Goal: Task Accomplishment & Management: Manage account settings

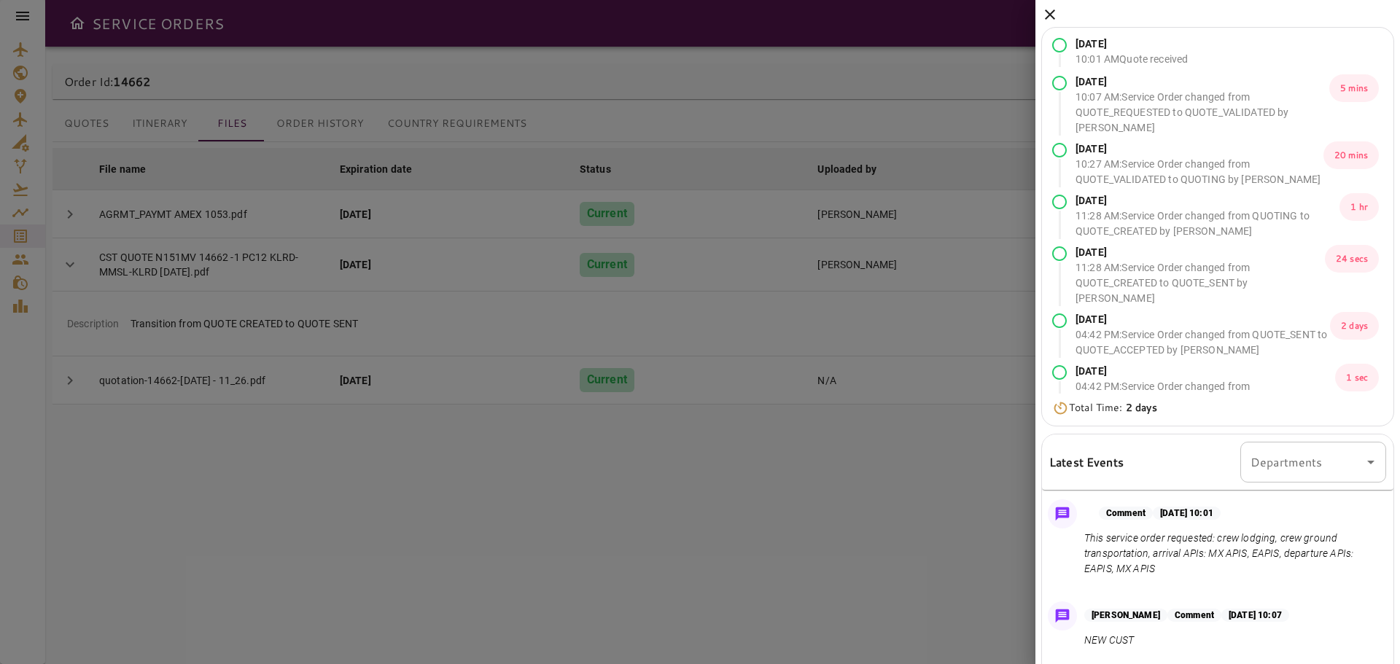
click at [1039, 15] on div "[DATE] 10:01 AM Quote received [DATE] 10:07 AM : Service Order changed from QUO…" at bounding box center [1217, 466] width 364 height 933
click at [1055, 12] on icon at bounding box center [1049, 14] width 17 height 17
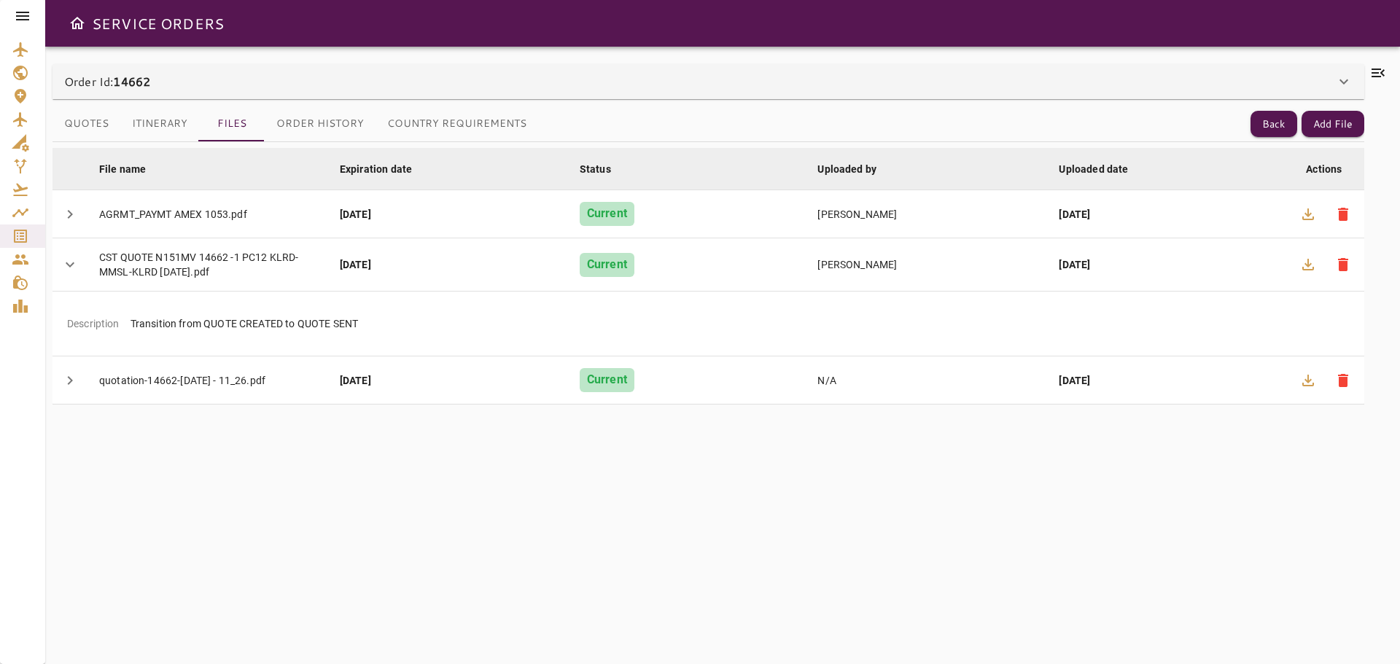
click at [20, 20] on icon at bounding box center [22, 16] width 13 height 9
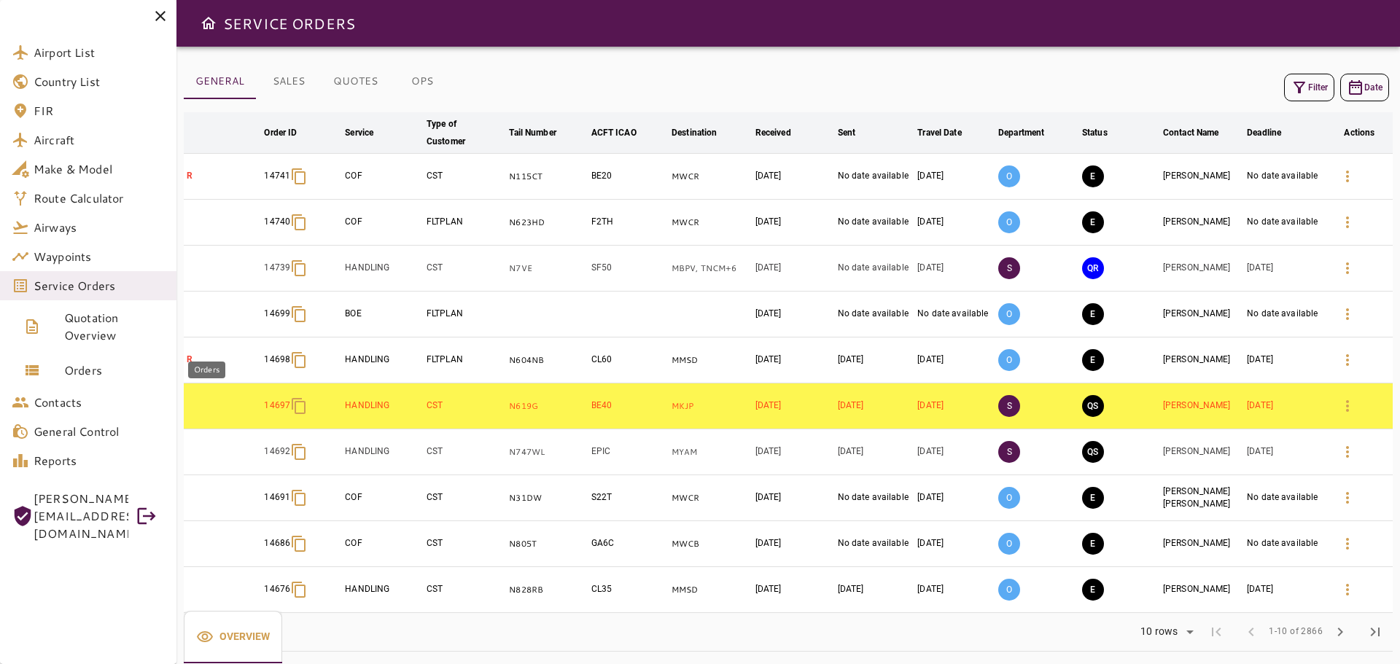
click at [95, 369] on span "Orders" at bounding box center [114, 370] width 101 height 17
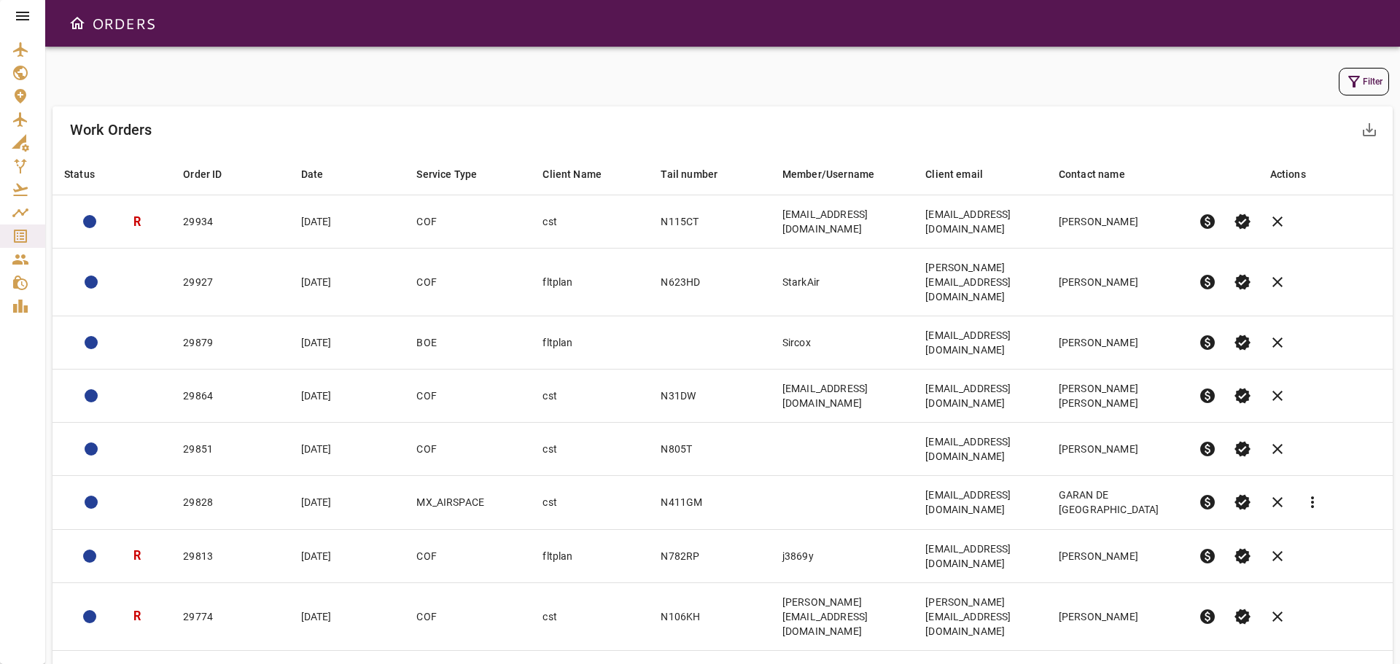
click at [1360, 82] on icon "button" at bounding box center [1353, 81] width 17 height 17
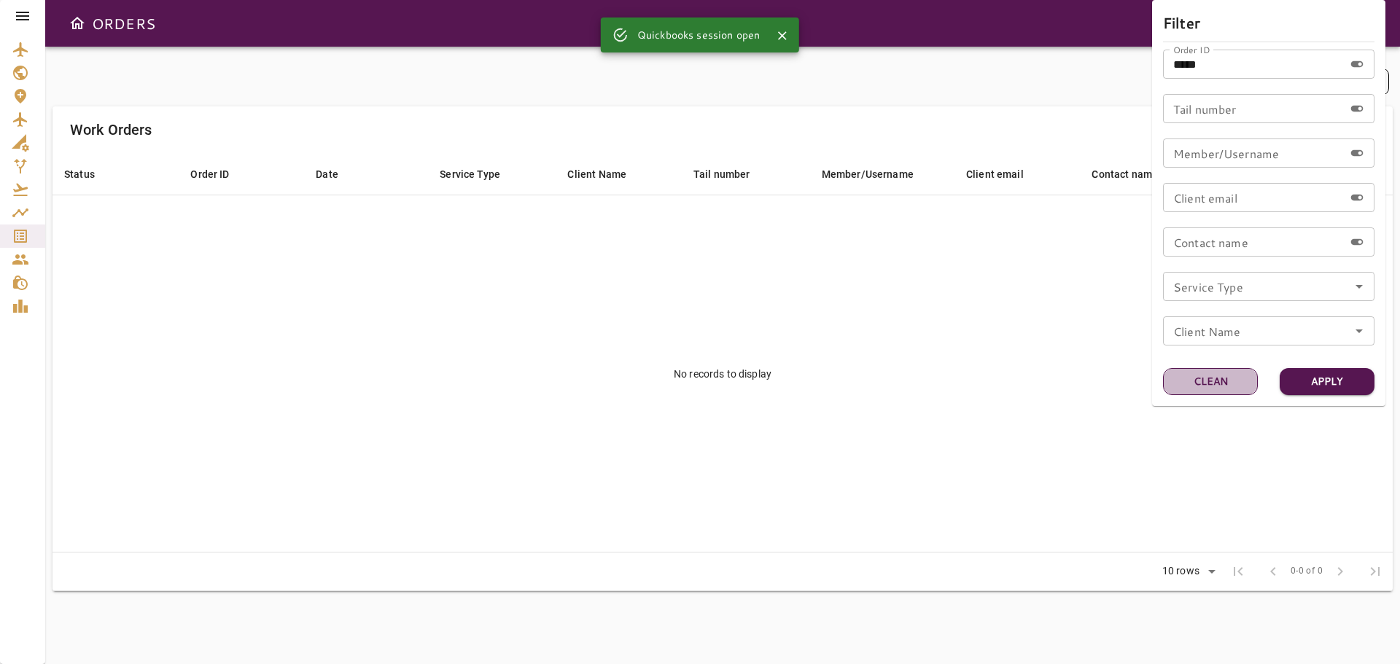
click at [1211, 387] on button "Clean" at bounding box center [1210, 381] width 95 height 27
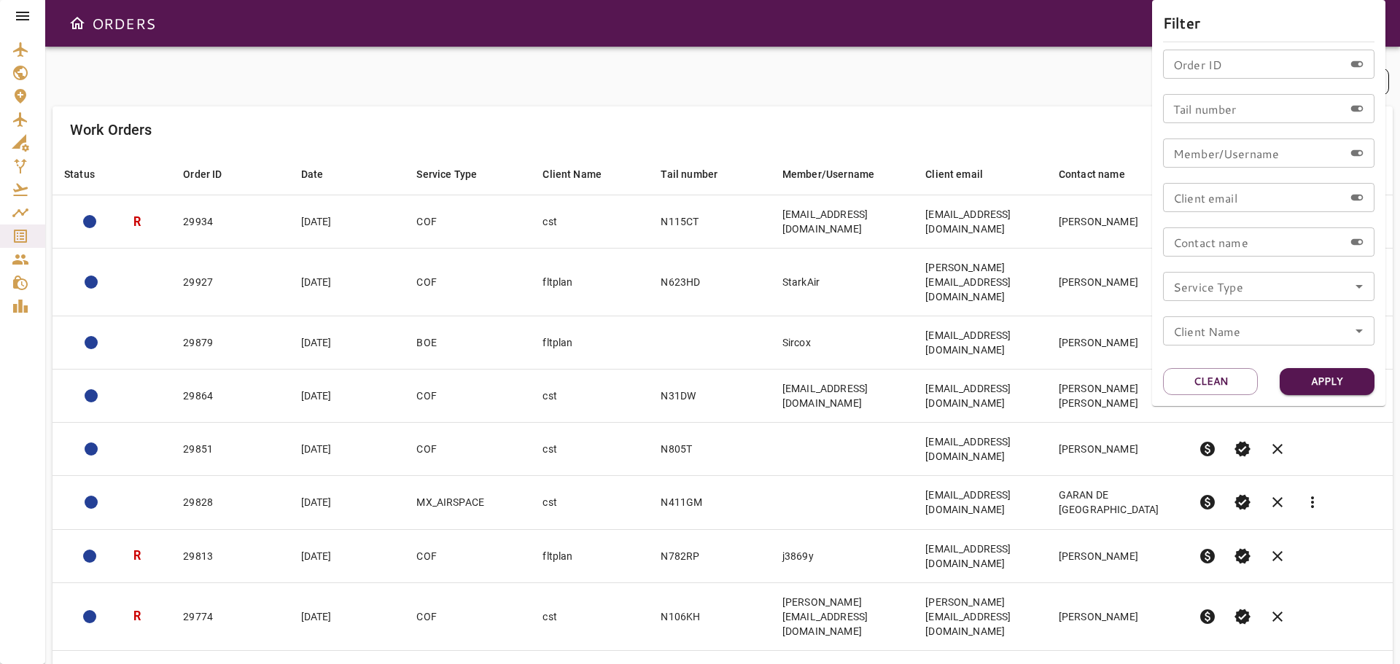
click at [1185, 69] on input "Order ID" at bounding box center [1253, 64] width 181 height 29
type input "*"
paste input "*****"
type input "*****"
click at [1321, 383] on button "Apply" at bounding box center [1326, 381] width 95 height 27
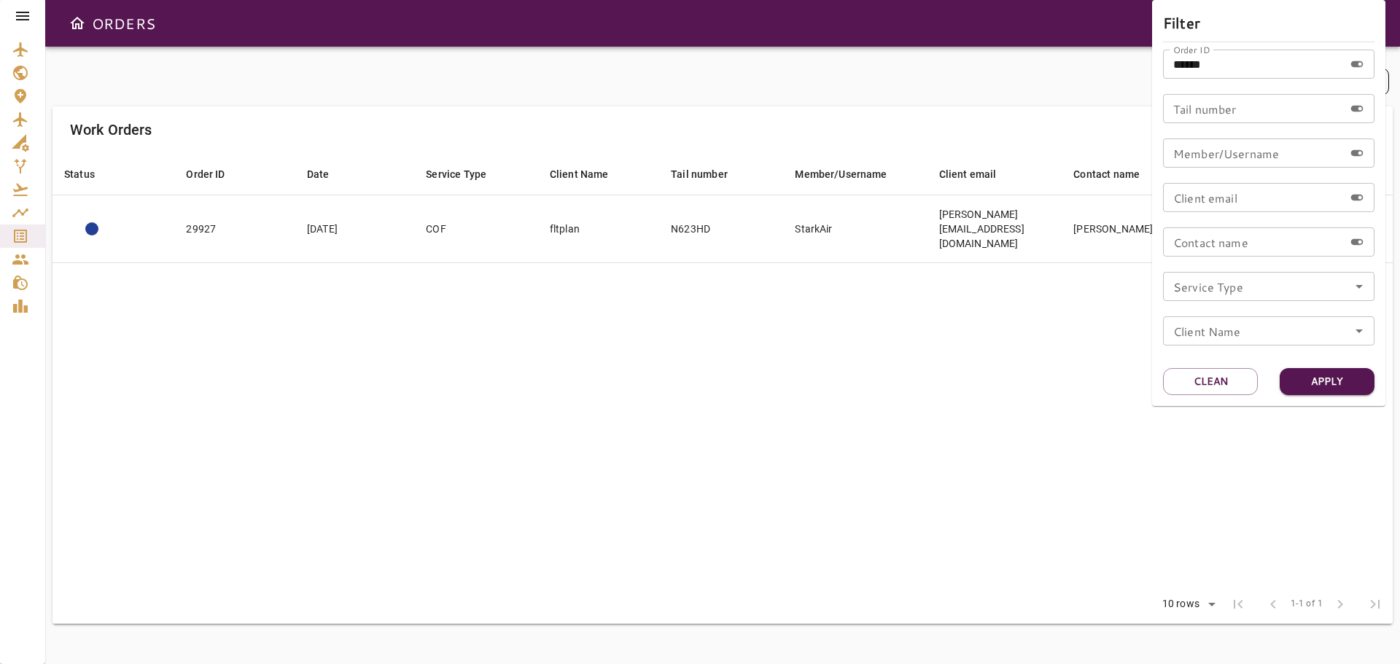
click at [854, 94] on div at bounding box center [700, 332] width 1400 height 664
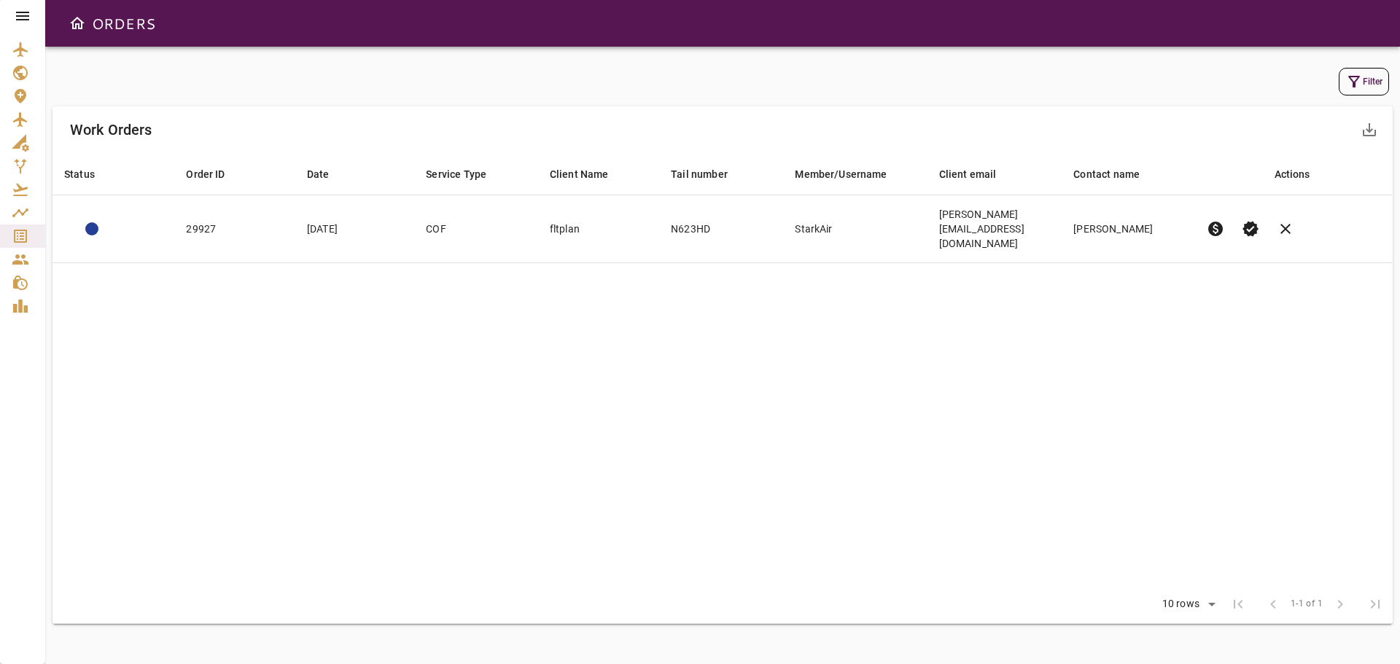
click at [780, 351] on table "Status arrow_downward Order ID arrow_downward Date arrow_downward Service Type …" at bounding box center [722, 369] width 1340 height 432
click at [1384, 80] on button "Filter" at bounding box center [1363, 82] width 50 height 28
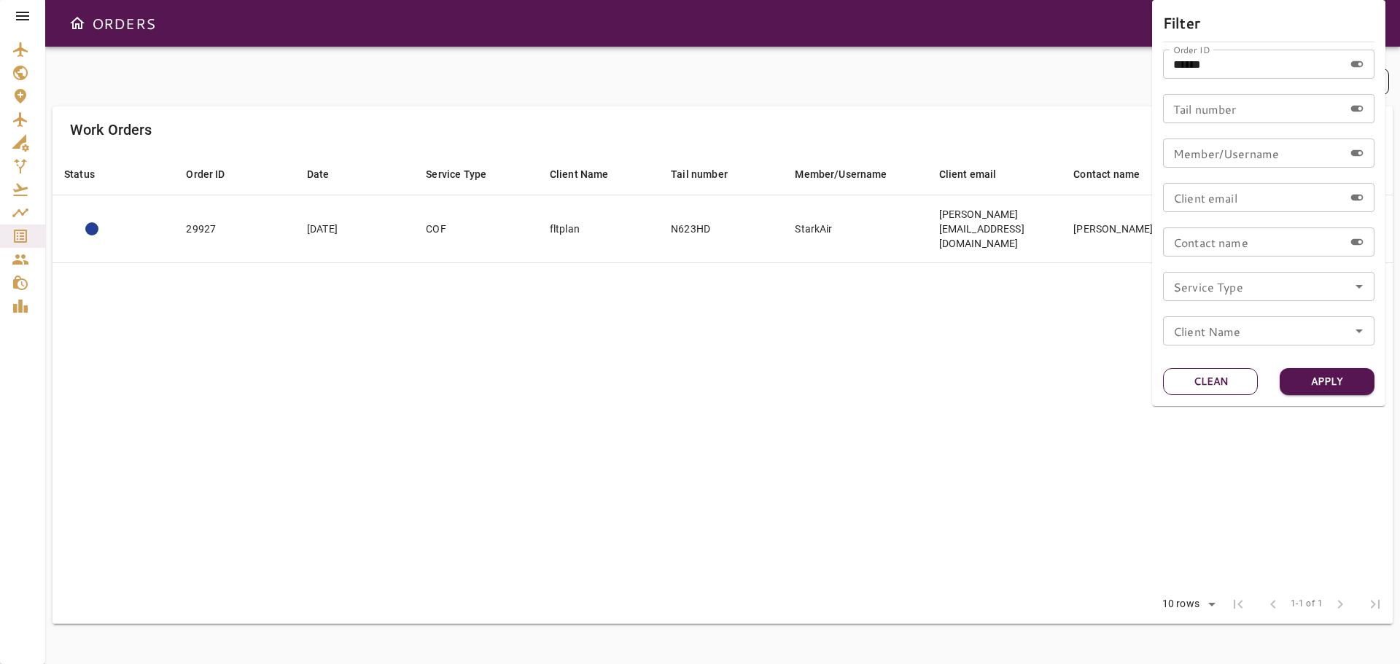
click at [1229, 378] on button "Clean" at bounding box center [1210, 381] width 95 height 27
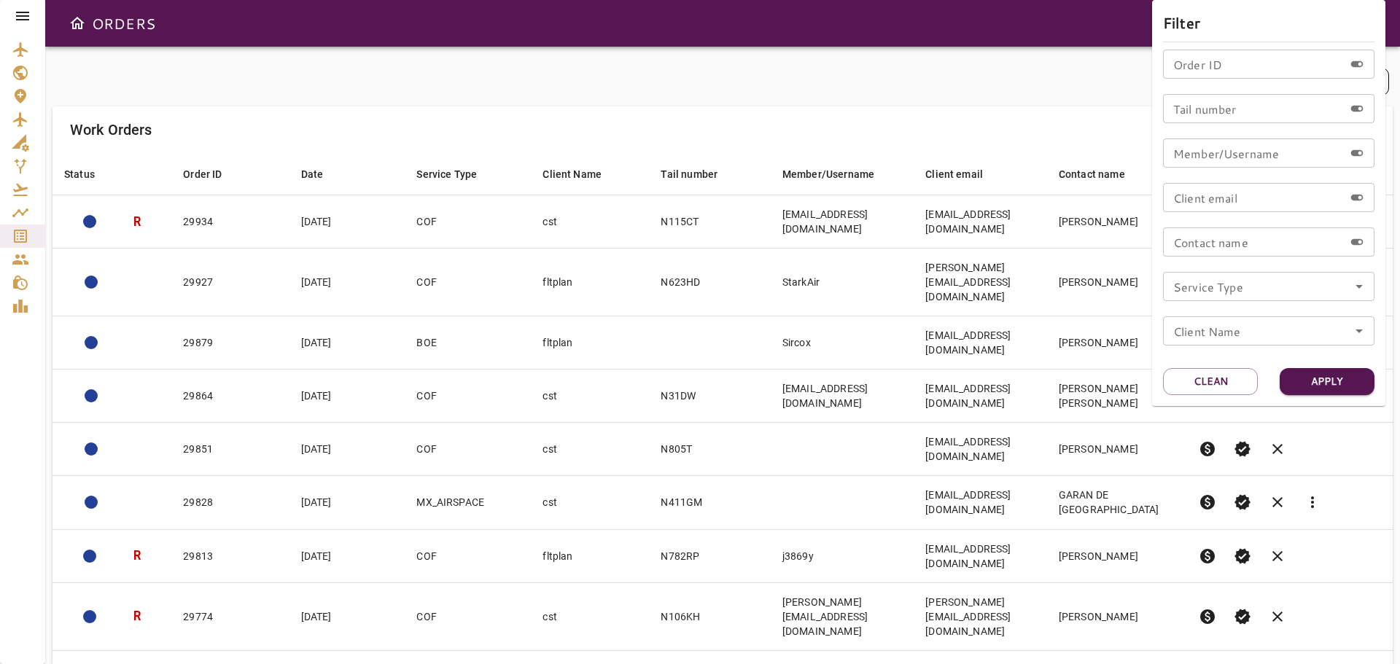
click at [1201, 73] on input "Order ID" at bounding box center [1253, 64] width 181 height 29
paste input "*****"
type input "*****"
click at [1337, 389] on button "Apply" at bounding box center [1326, 381] width 95 height 27
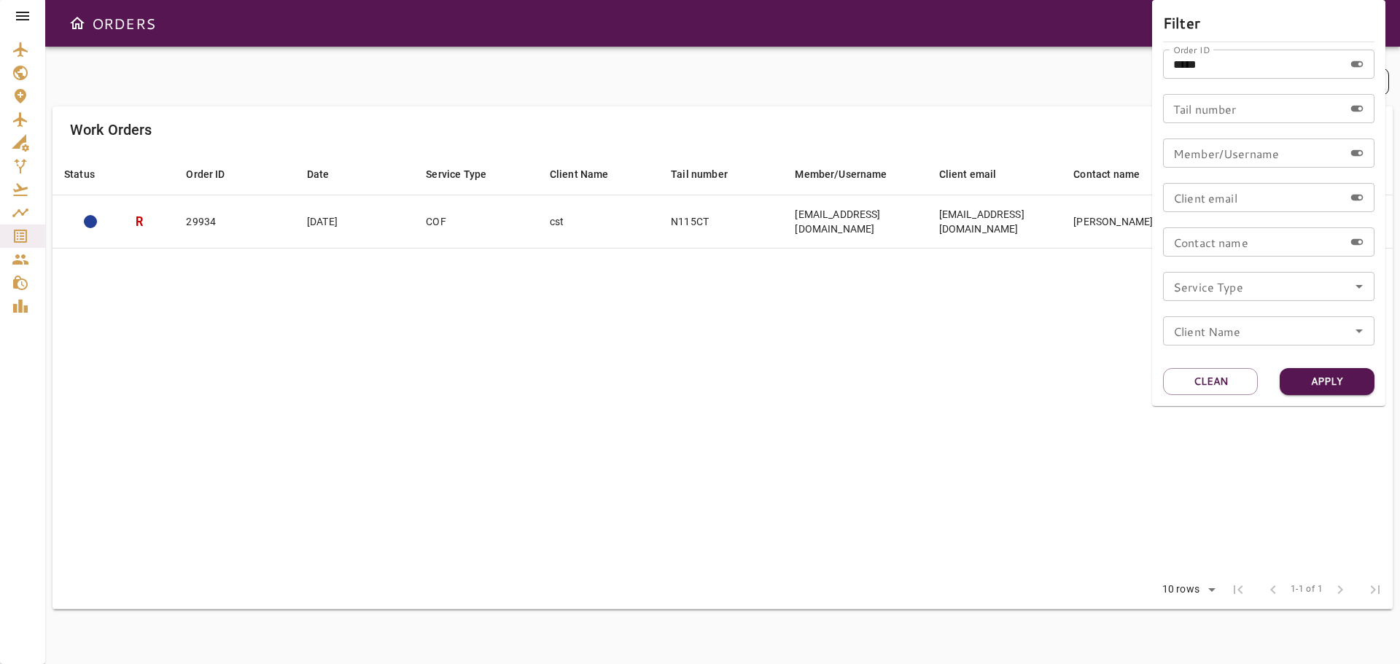
click at [653, 84] on div at bounding box center [700, 332] width 1400 height 664
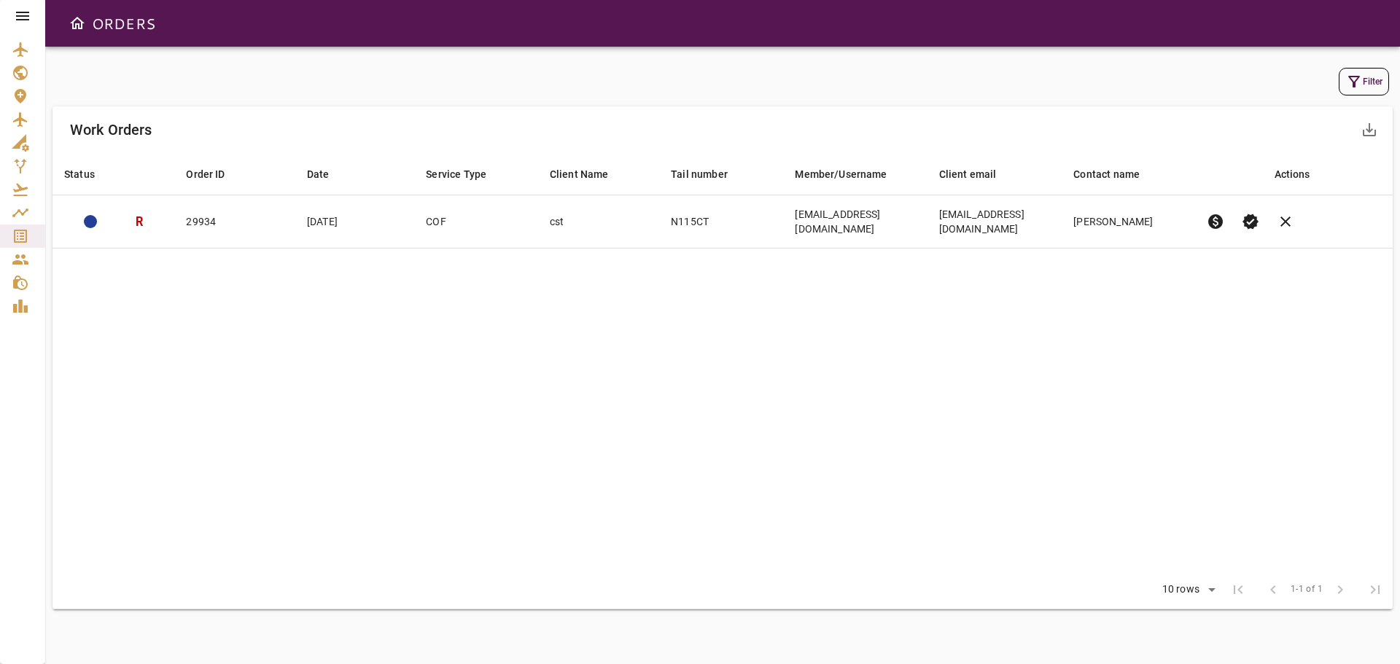
click at [651, 80] on div "Filter" at bounding box center [722, 82] width 1333 height 28
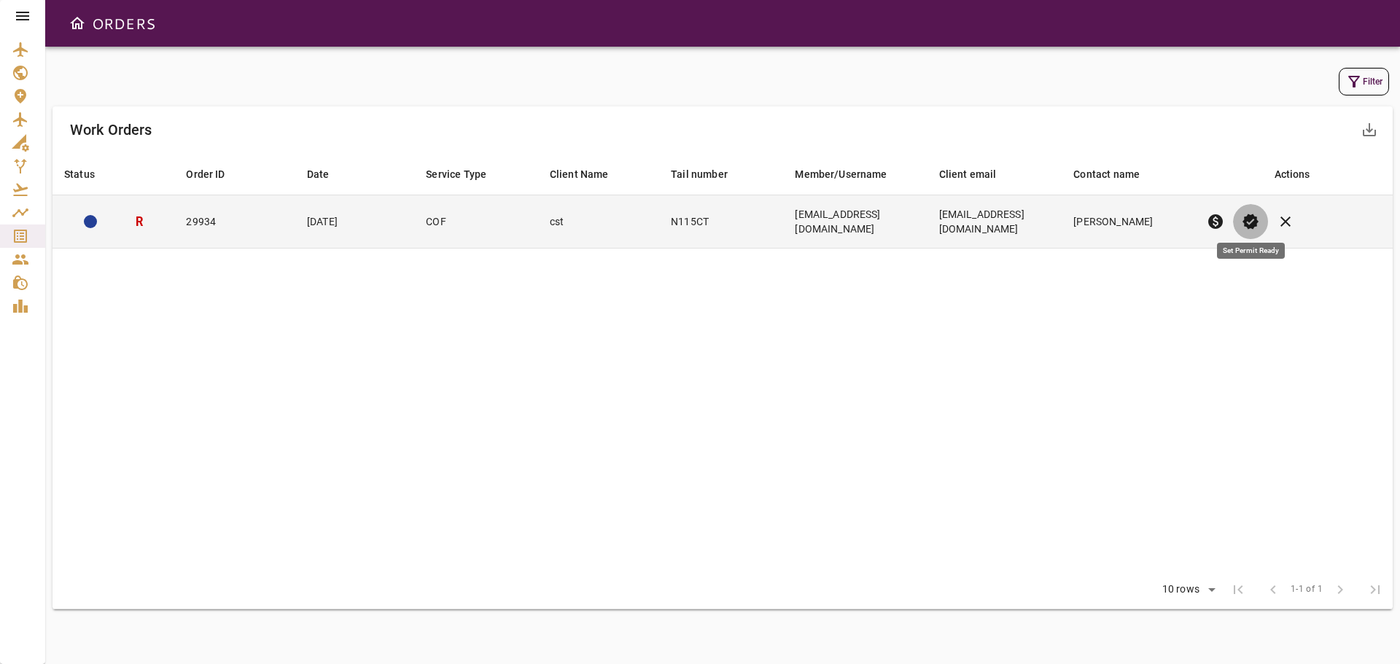
click at [1258, 214] on span "verified" at bounding box center [1249, 221] width 17 height 17
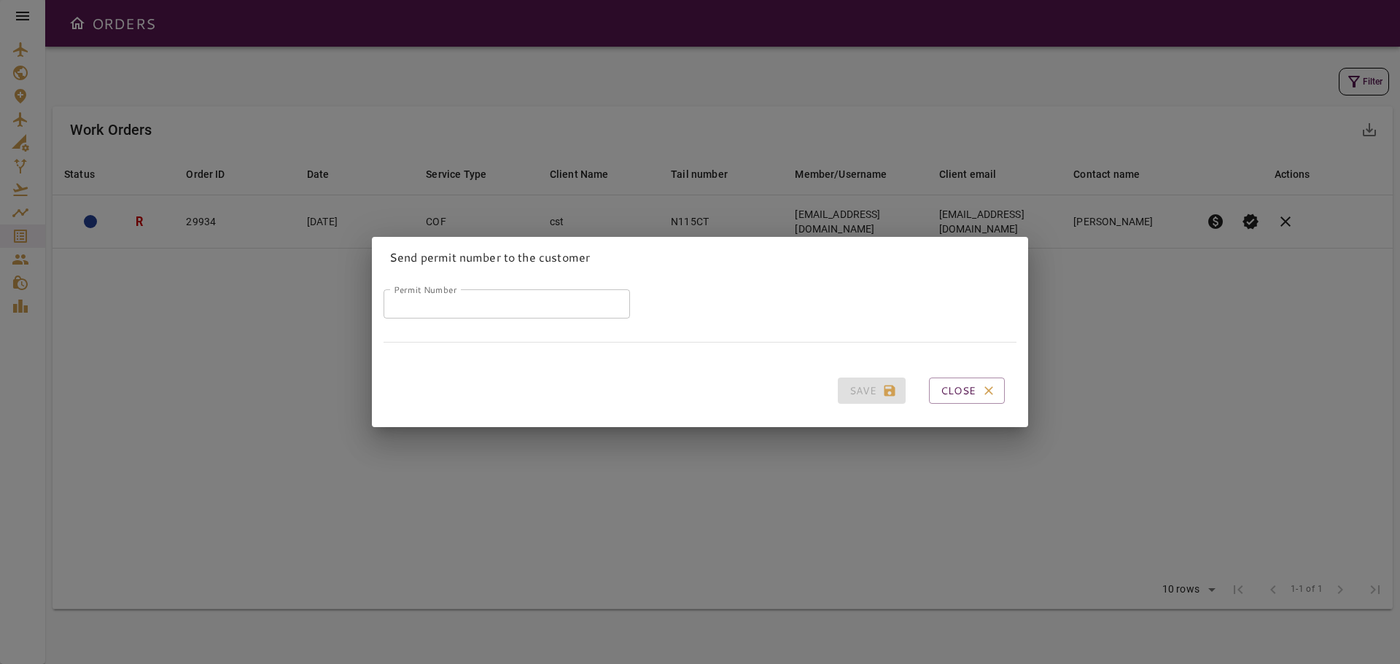
click at [448, 302] on input "Permit Number" at bounding box center [506, 303] width 246 height 29
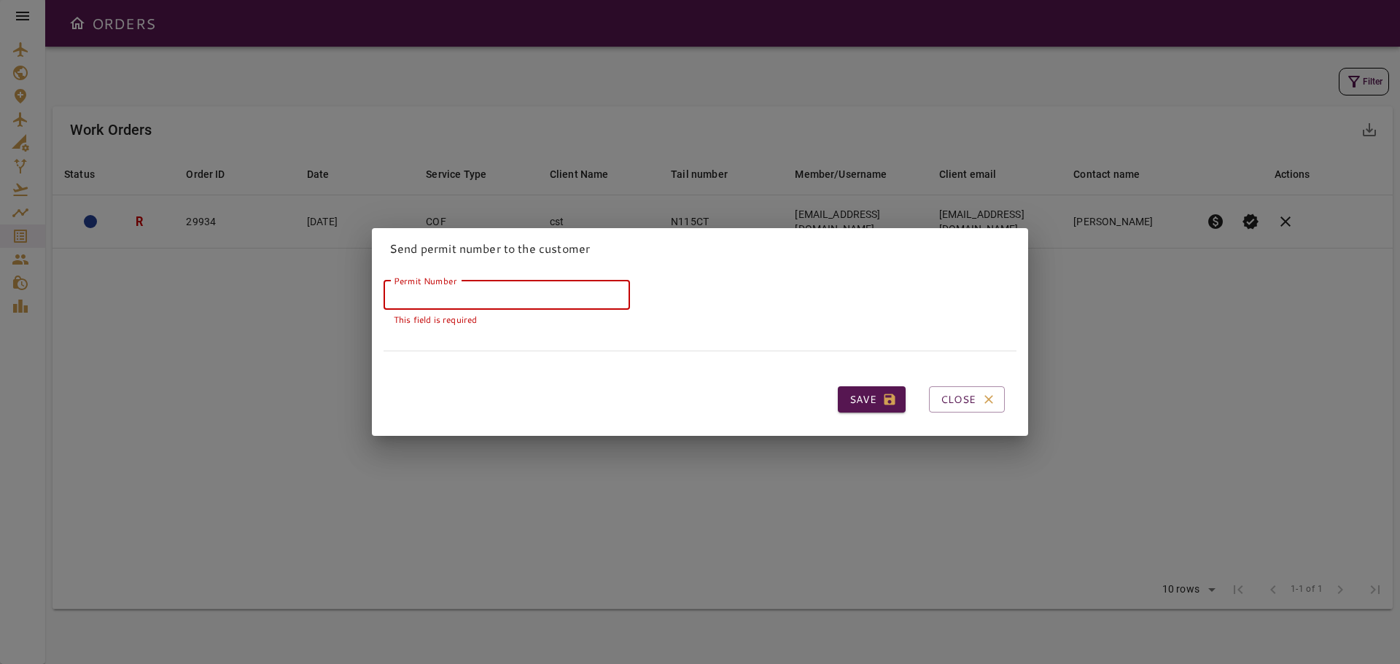
click at [446, 296] on input "Permit Number" at bounding box center [506, 295] width 246 height 29
paste input "*****"
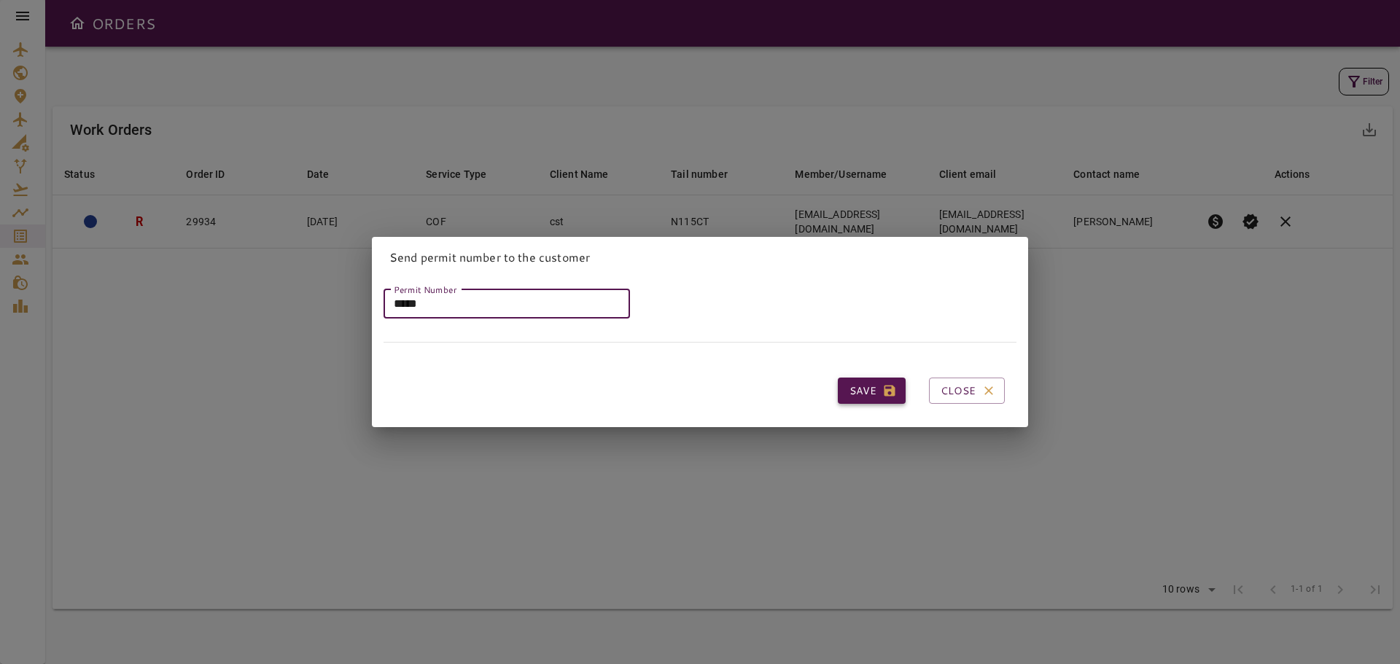
type input "*****"
click at [845, 385] on button "Save" at bounding box center [872, 391] width 68 height 27
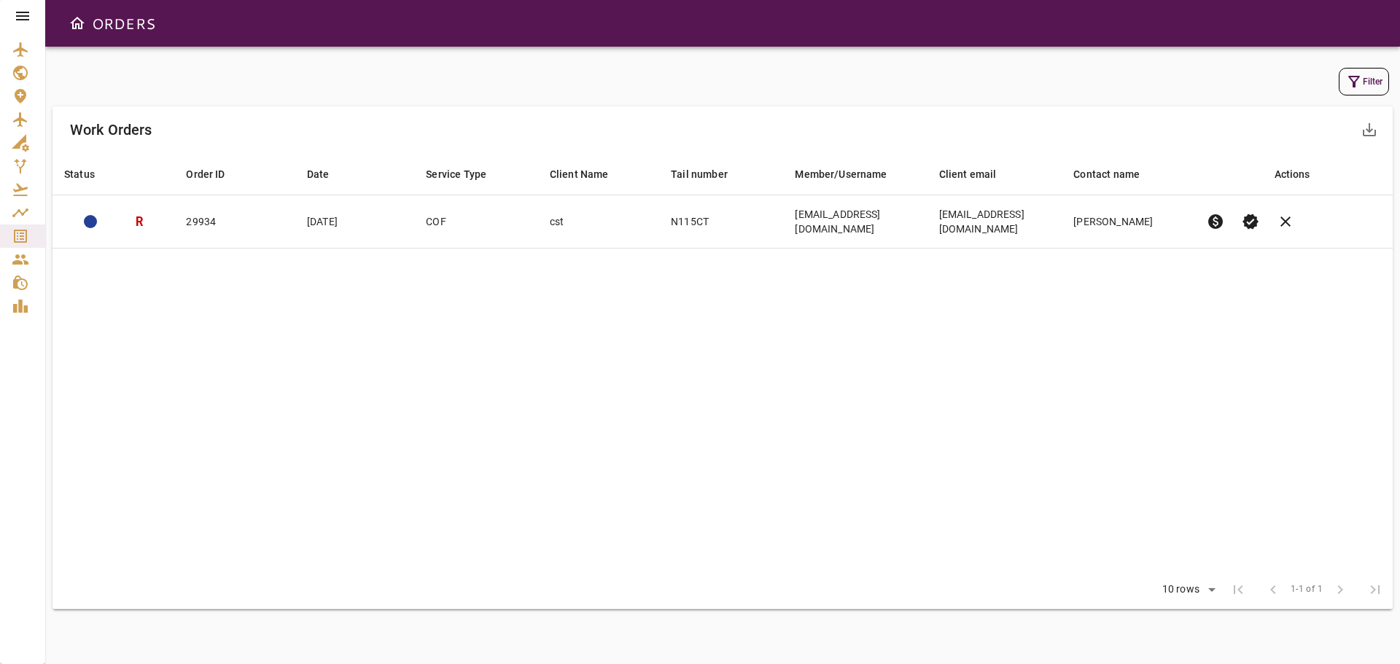
click at [739, 330] on table "Status arrow_downward Order ID arrow_downward Date arrow_downward Service Type …" at bounding box center [722, 362] width 1340 height 418
click at [17, 19] on icon at bounding box center [22, 16] width 13 height 9
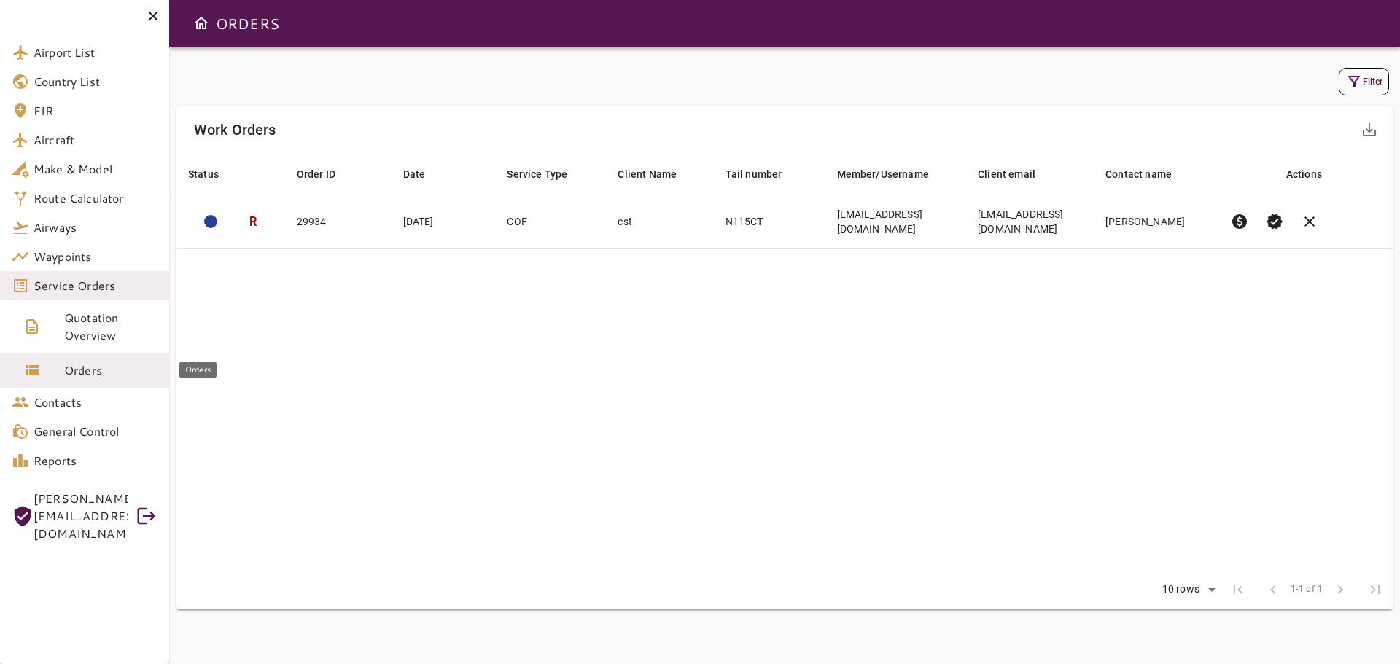
click at [117, 371] on span "Orders" at bounding box center [110, 370] width 93 height 17
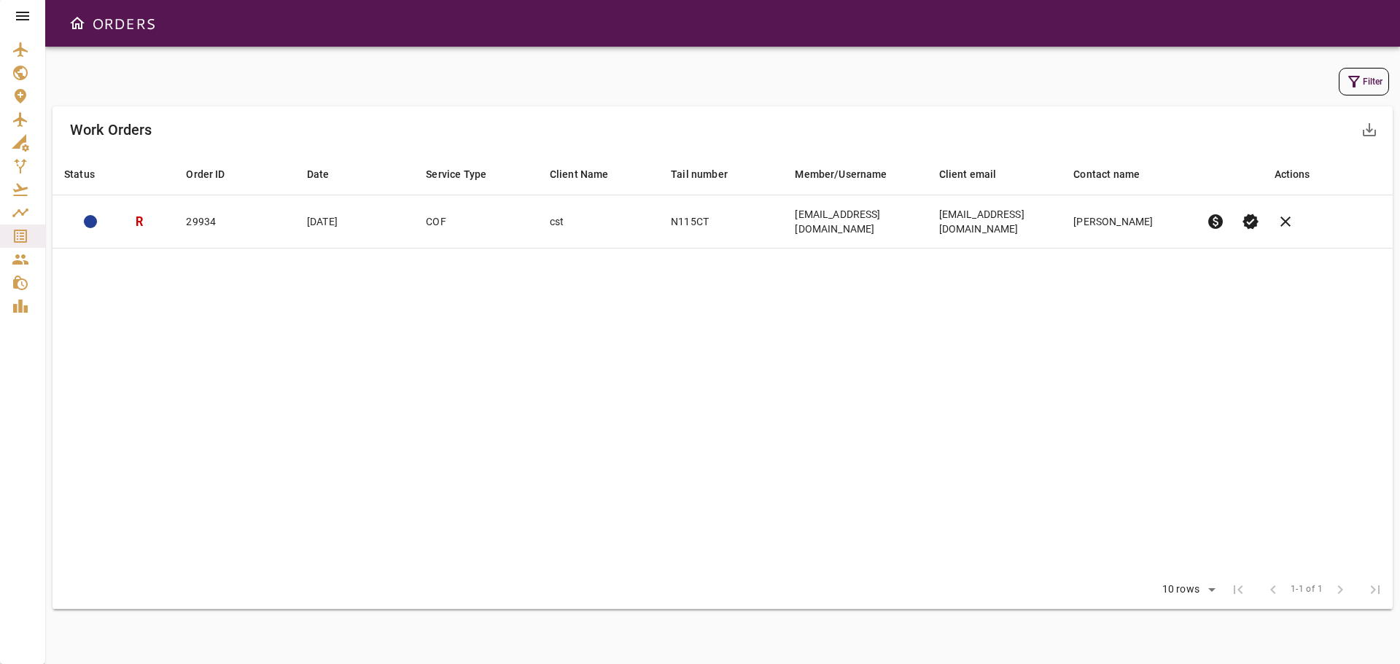
click at [26, 17] on icon at bounding box center [22, 16] width 13 height 9
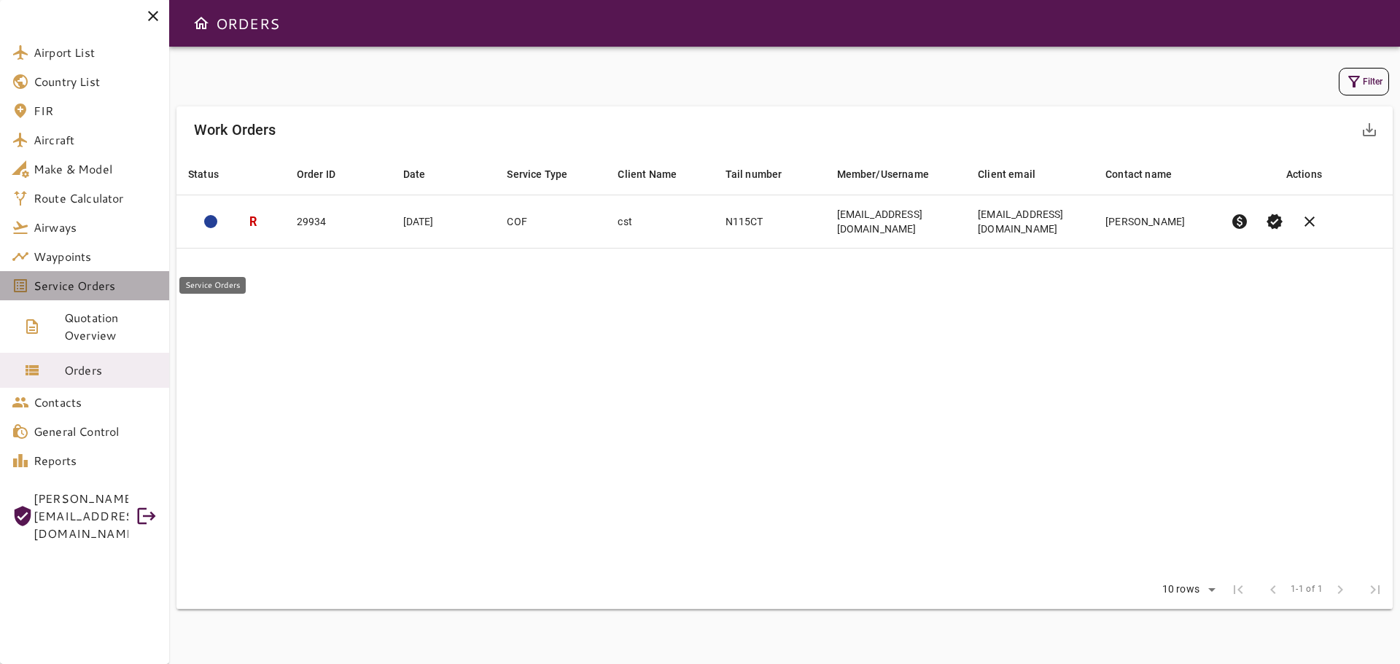
click at [71, 286] on span "Service Orders" at bounding box center [96, 285] width 124 height 17
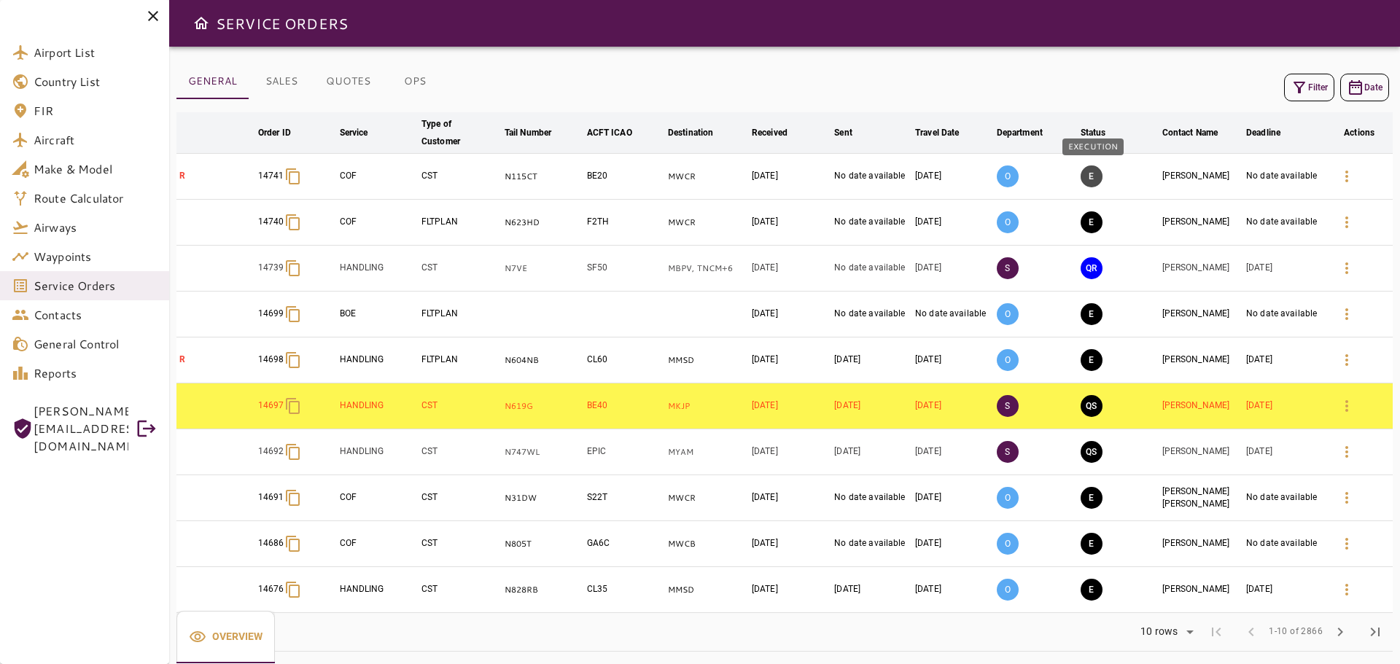
click at [1092, 177] on button "E" at bounding box center [1091, 176] width 22 height 22
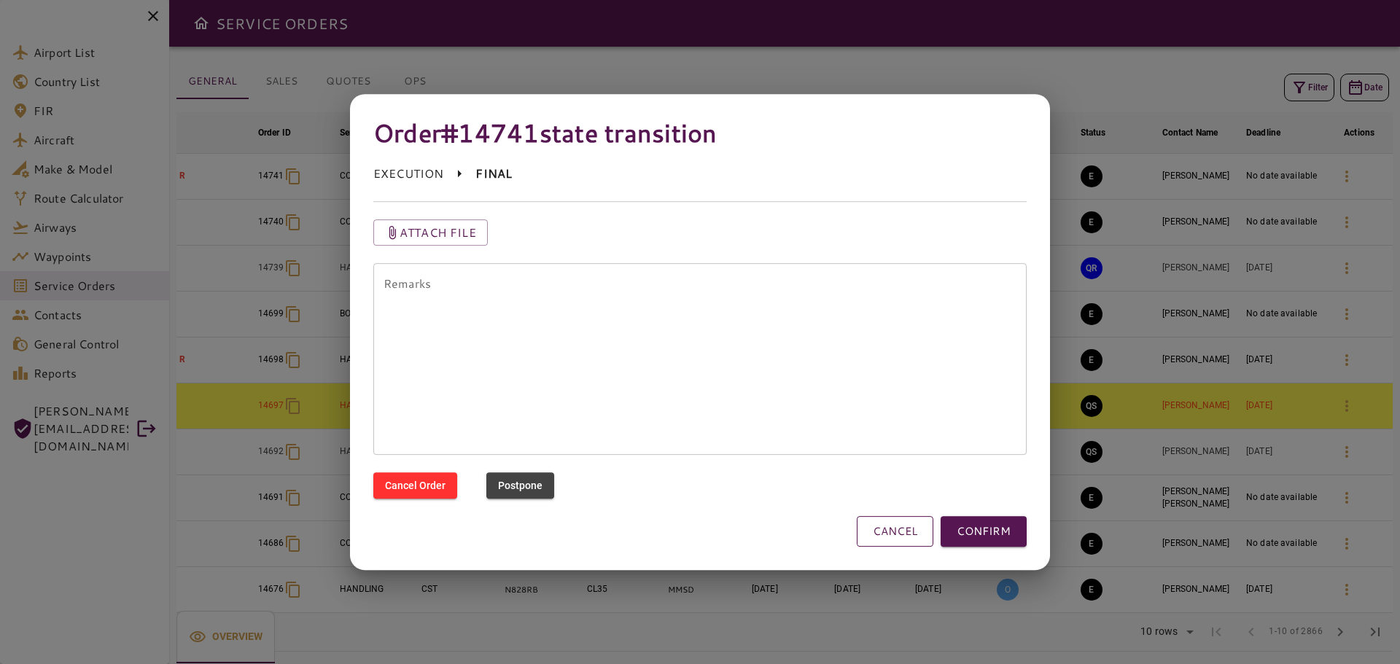
click at [909, 536] on button "CANCEL" at bounding box center [895, 531] width 77 height 31
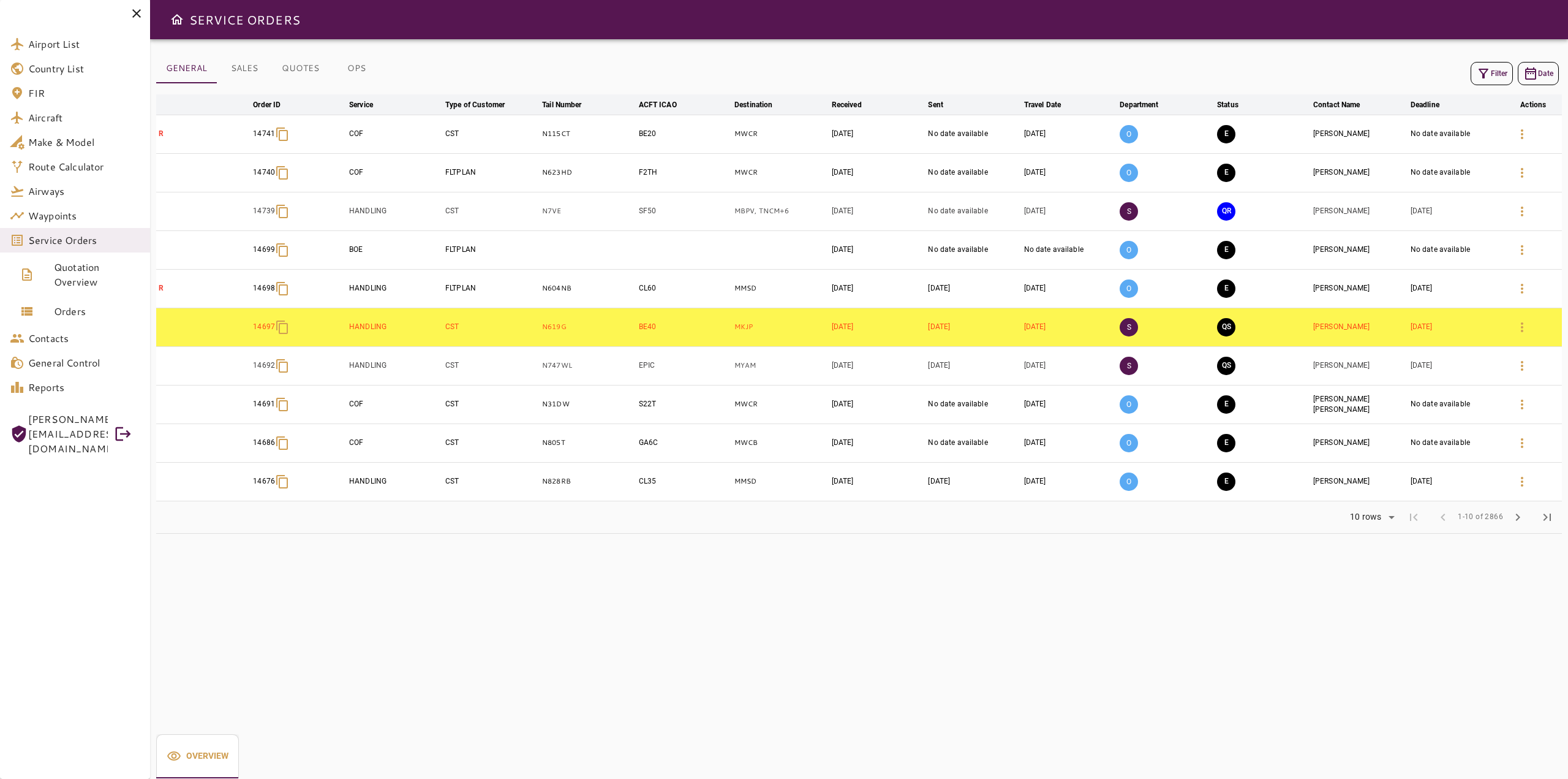
click at [1488, 72] on icon "button" at bounding box center [1483, 73] width 14 height 14
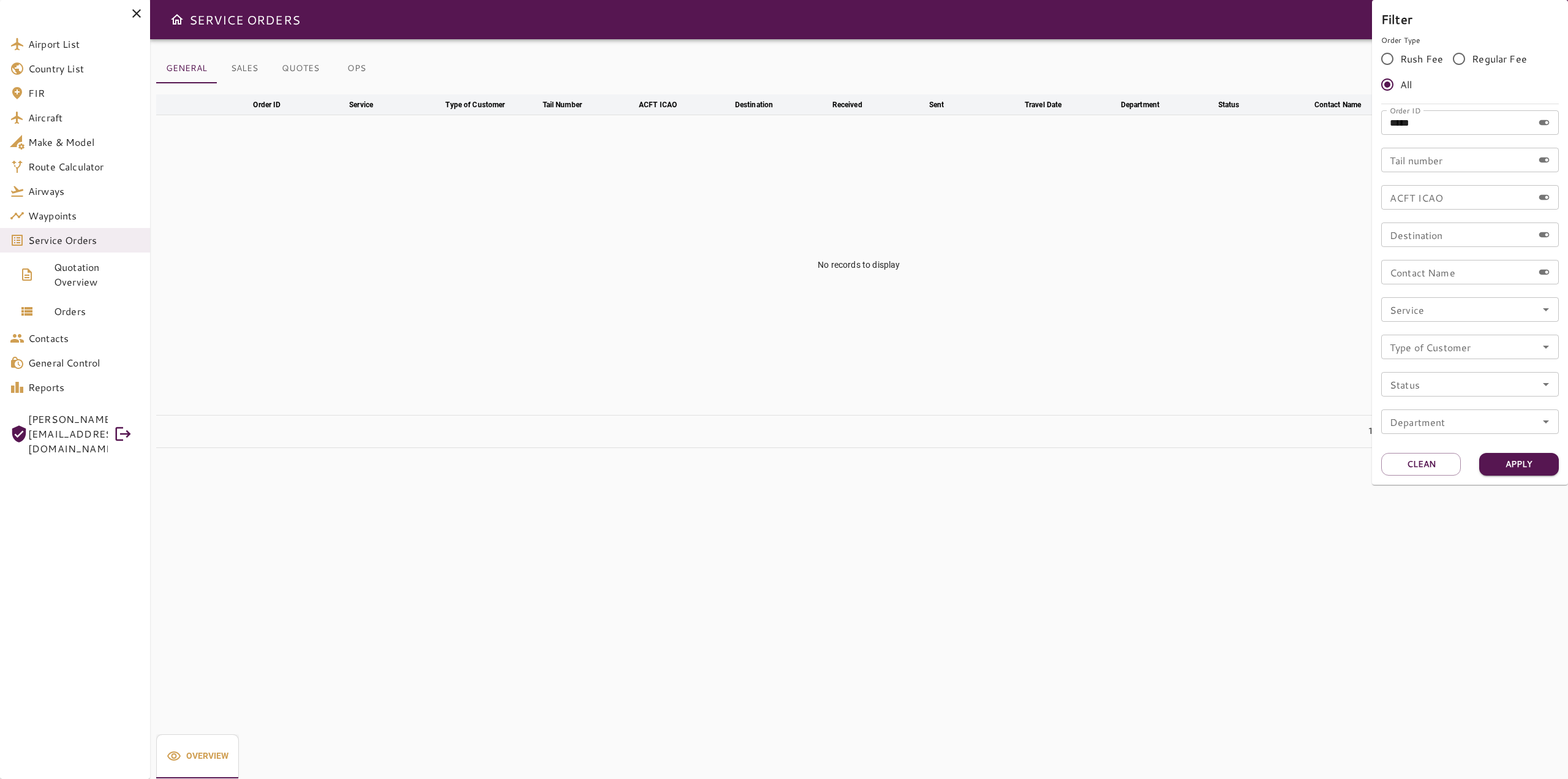
click at [64, 312] on div at bounding box center [784, 389] width 1568 height 779
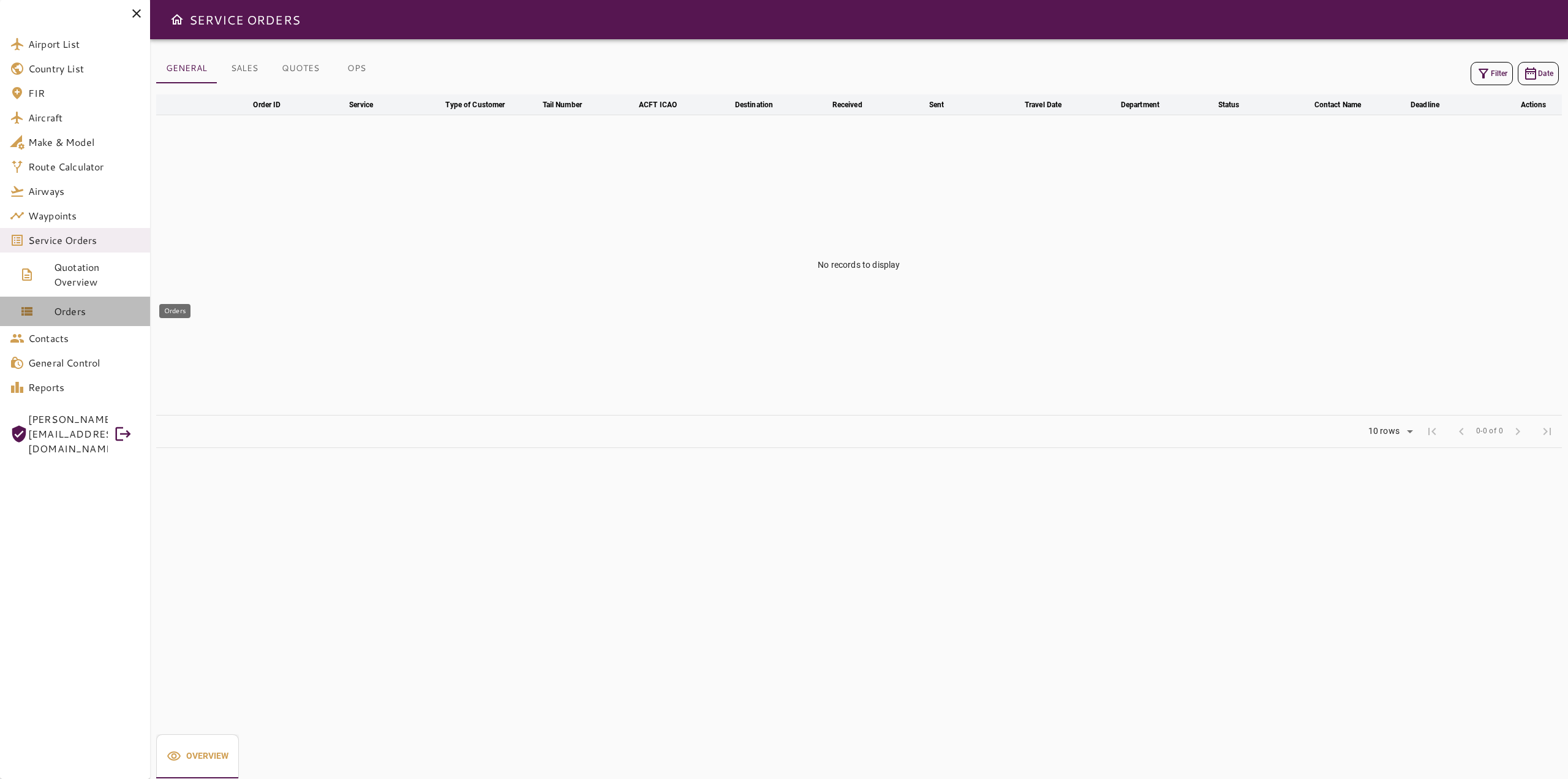
click at [72, 308] on span "Orders" at bounding box center [97, 311] width 87 height 14
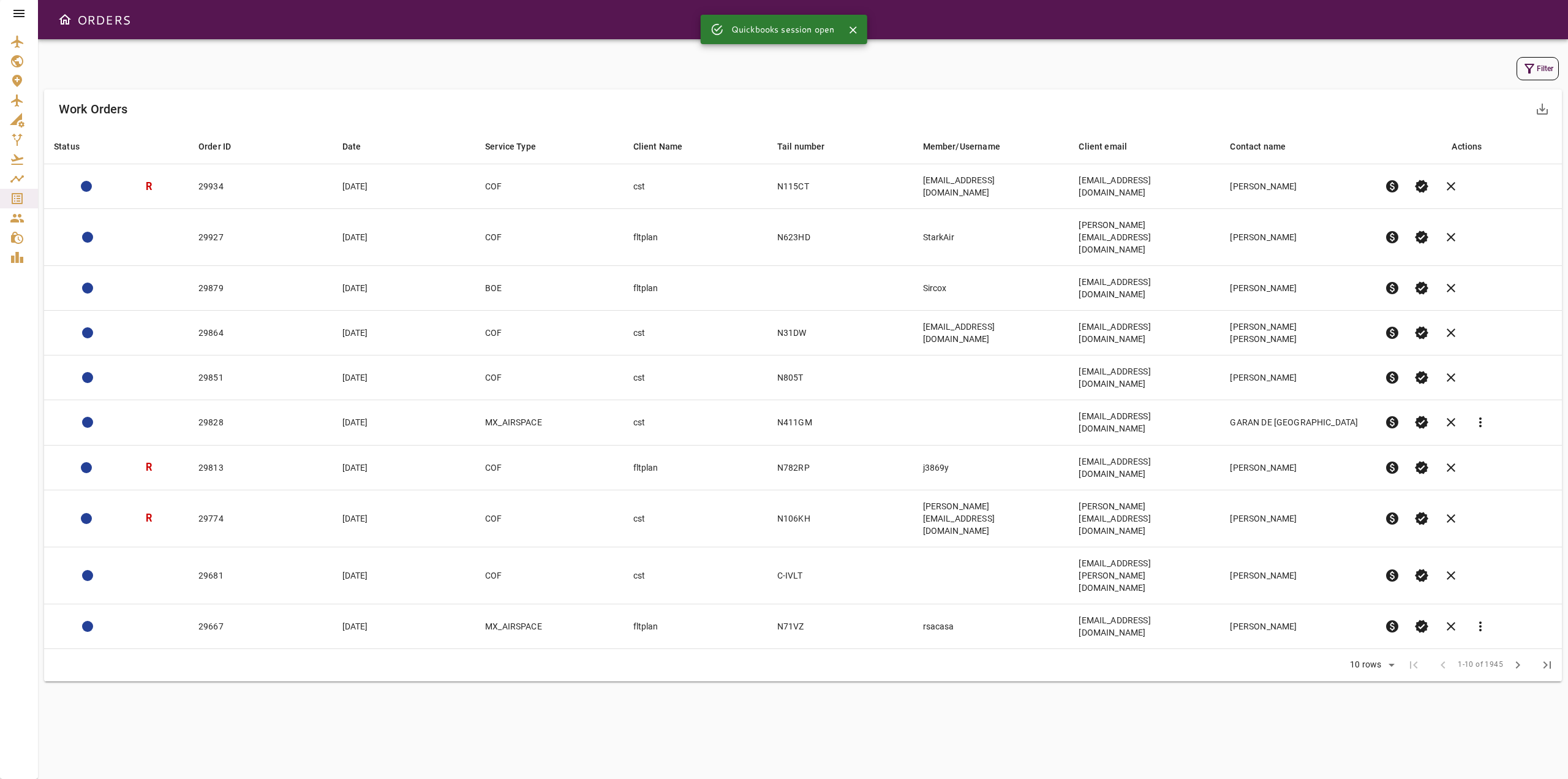
click at [1551, 71] on button "Filter" at bounding box center [1538, 69] width 42 height 24
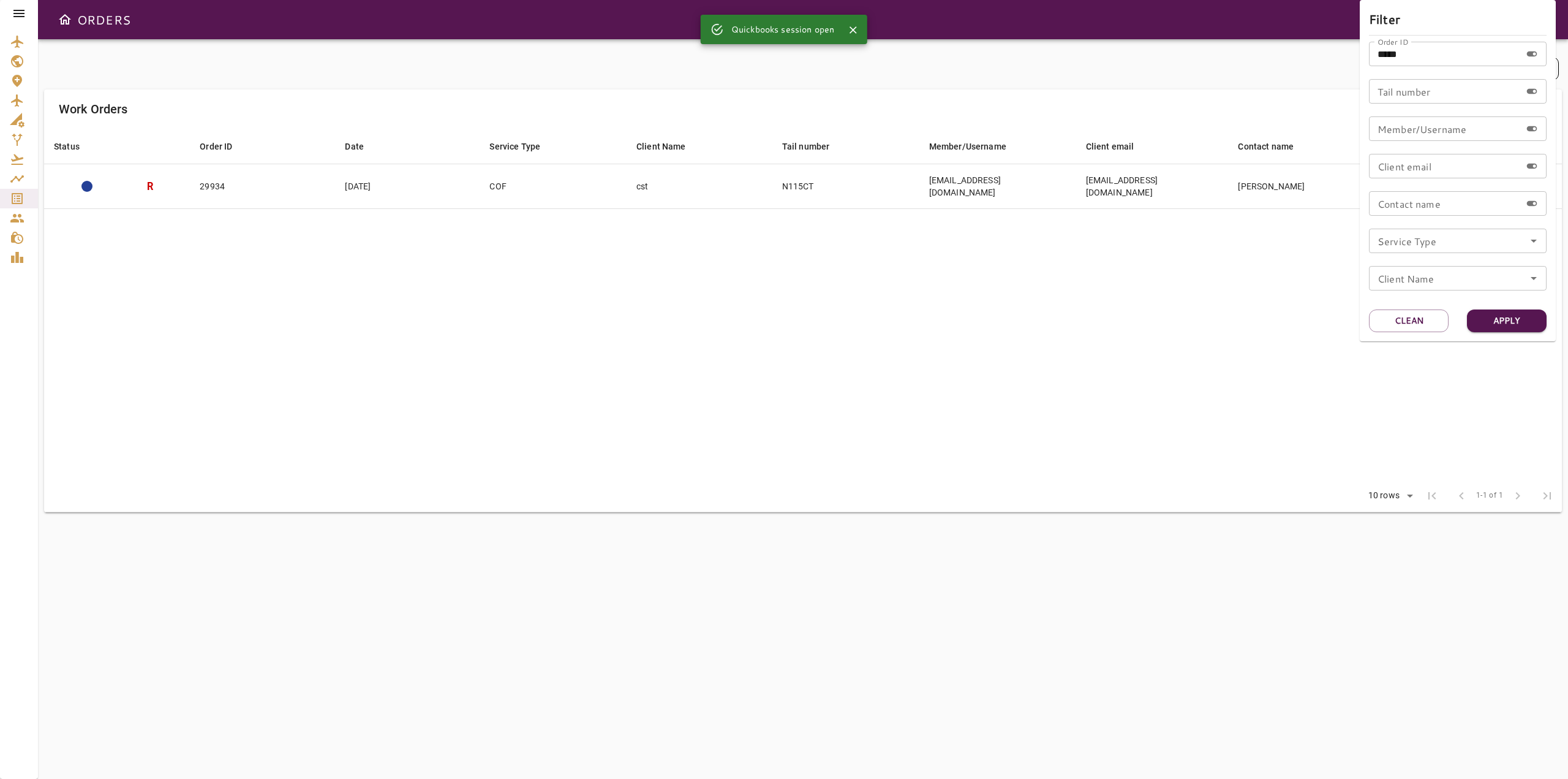
click at [1442, 62] on input "*****" at bounding box center [1444, 54] width 152 height 24
drag, startPoint x: 1442, startPoint y: 61, endPoint x: 1315, endPoint y: 71, distance: 127.4
click at [1315, 71] on div "Filter Order ID ***** Order ID Tail number Tail number Member/Username Member/U…" at bounding box center [784, 389] width 1568 height 779
click at [1410, 331] on button "Clean" at bounding box center [1408, 320] width 80 height 23
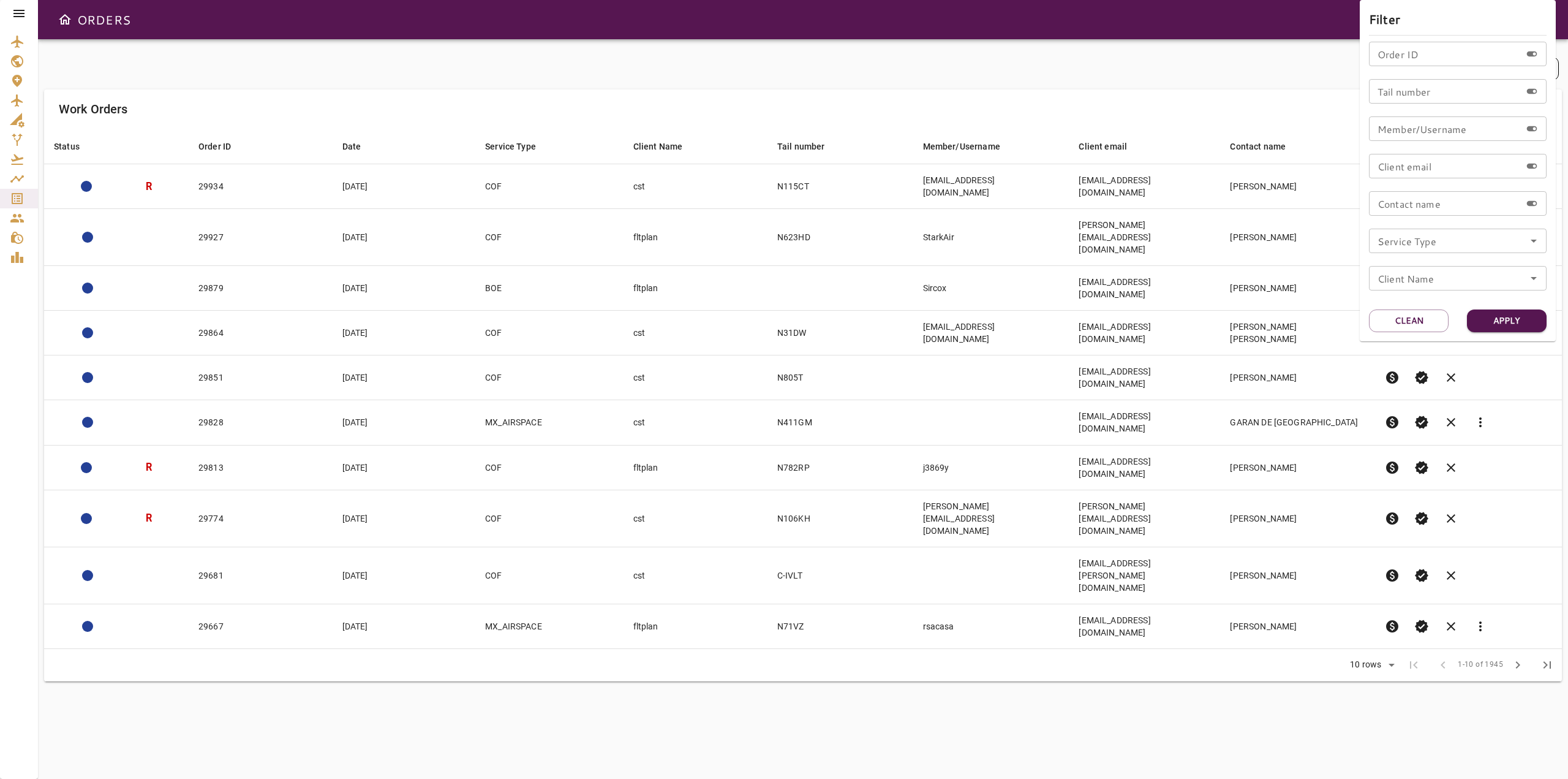
click at [6, 203] on div at bounding box center [784, 389] width 1568 height 779
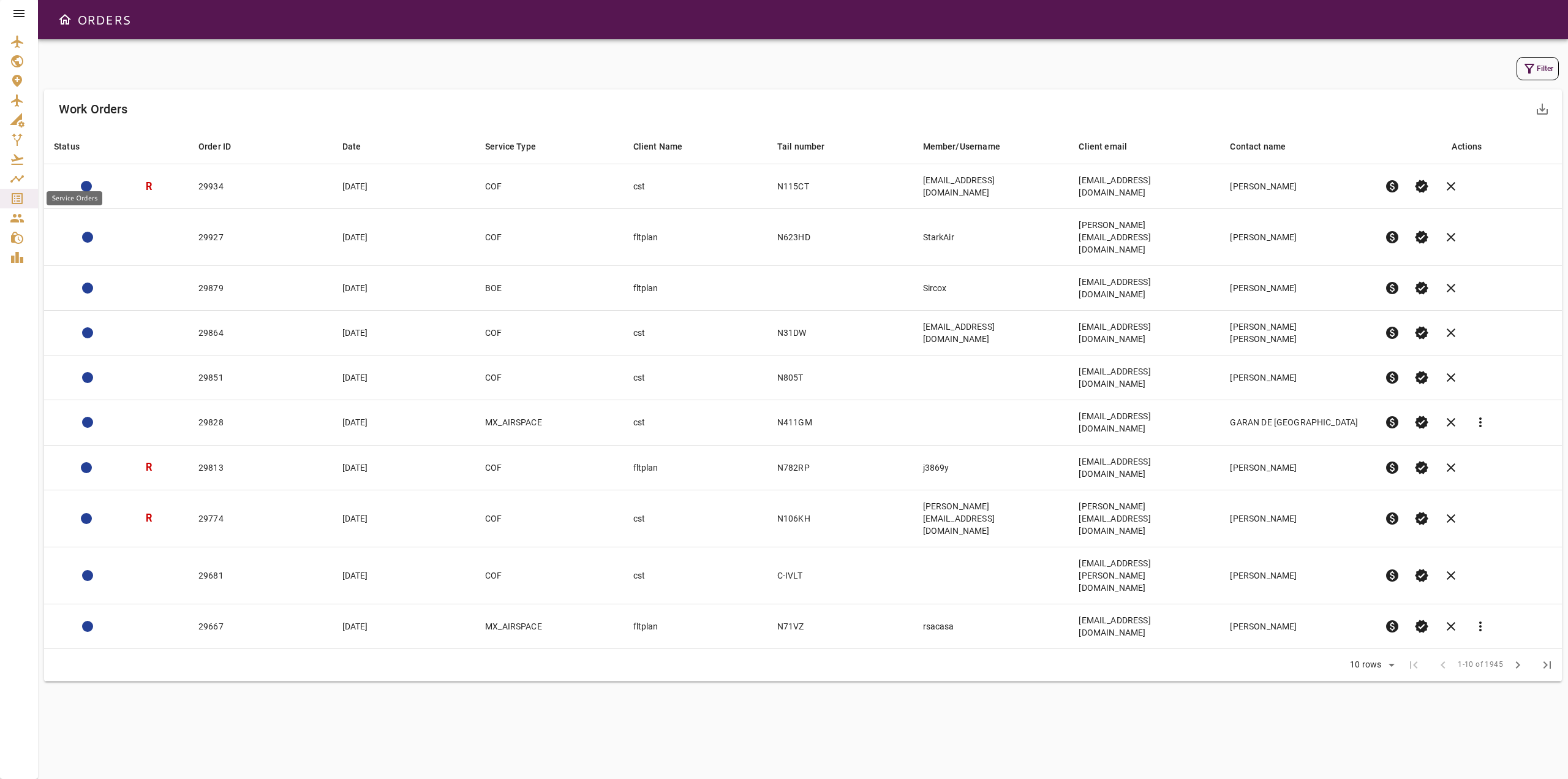
click at [13, 203] on icon "Service Orders" at bounding box center [17, 198] width 11 height 11
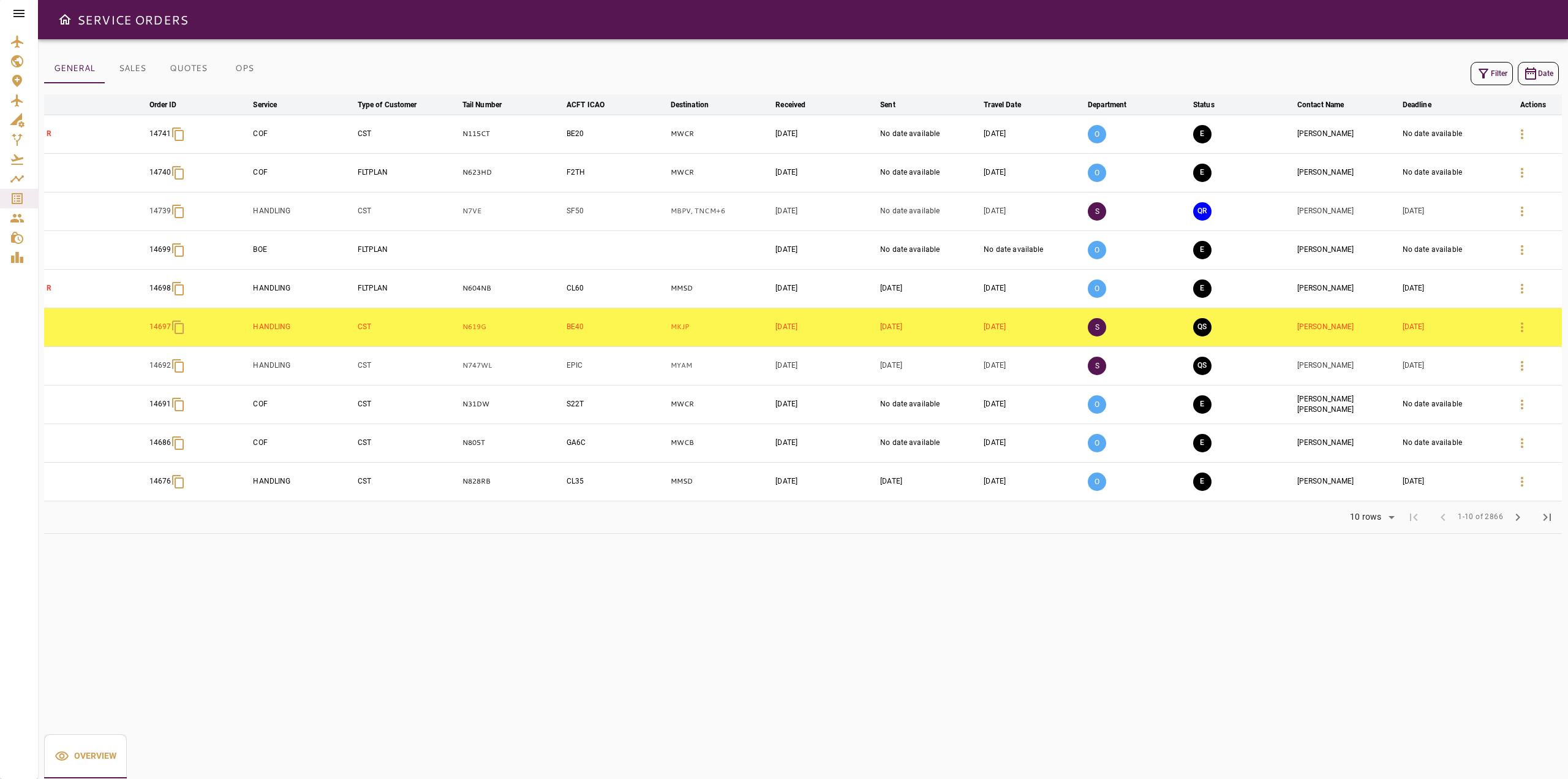
click at [1486, 76] on icon "button" at bounding box center [1483, 73] width 14 height 14
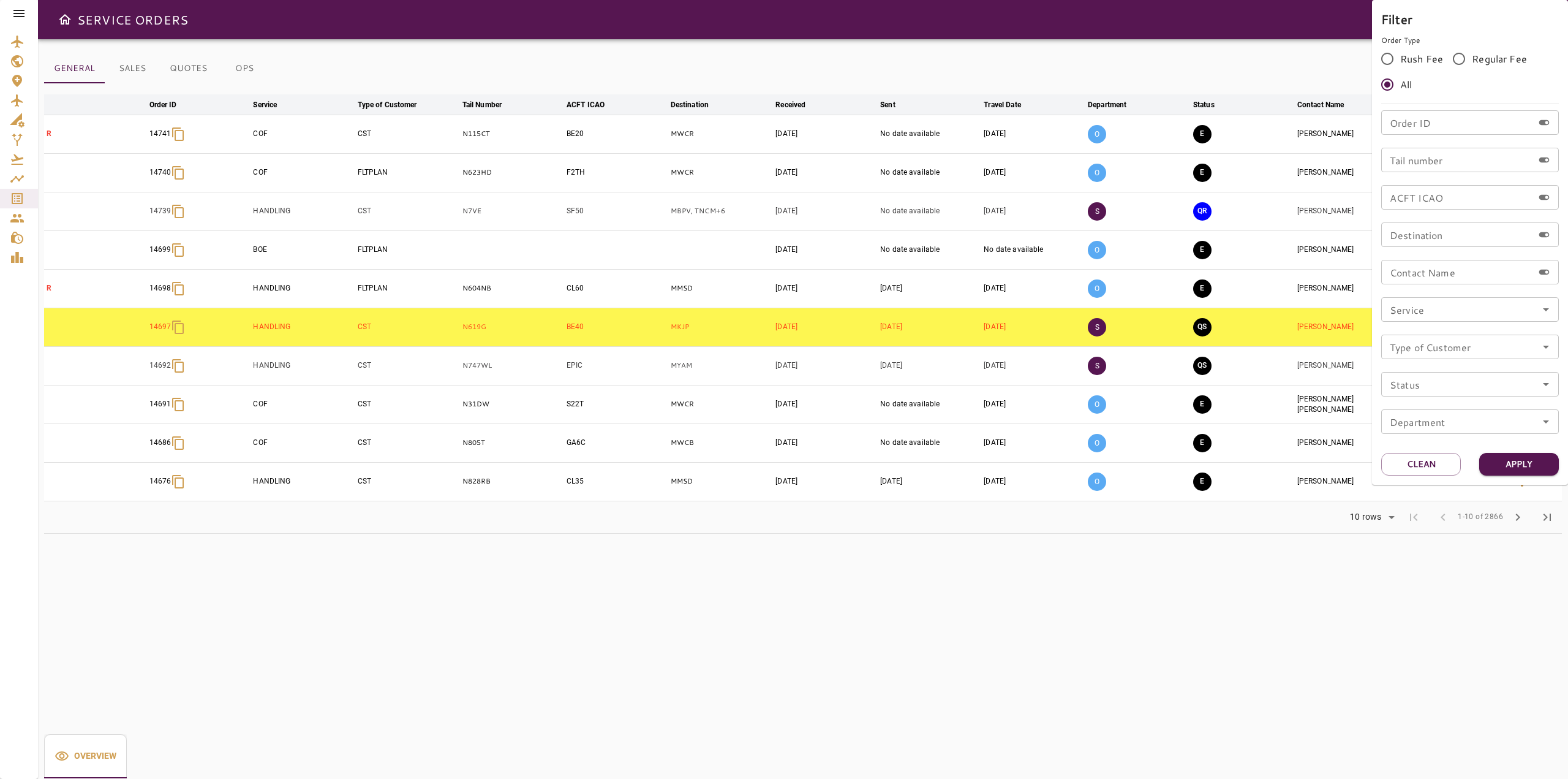
click at [1419, 121] on input "Order ID" at bounding box center [1457, 122] width 152 height 24
type input "*****"
click at [1543, 461] on button "Apply" at bounding box center [1518, 464] width 80 height 23
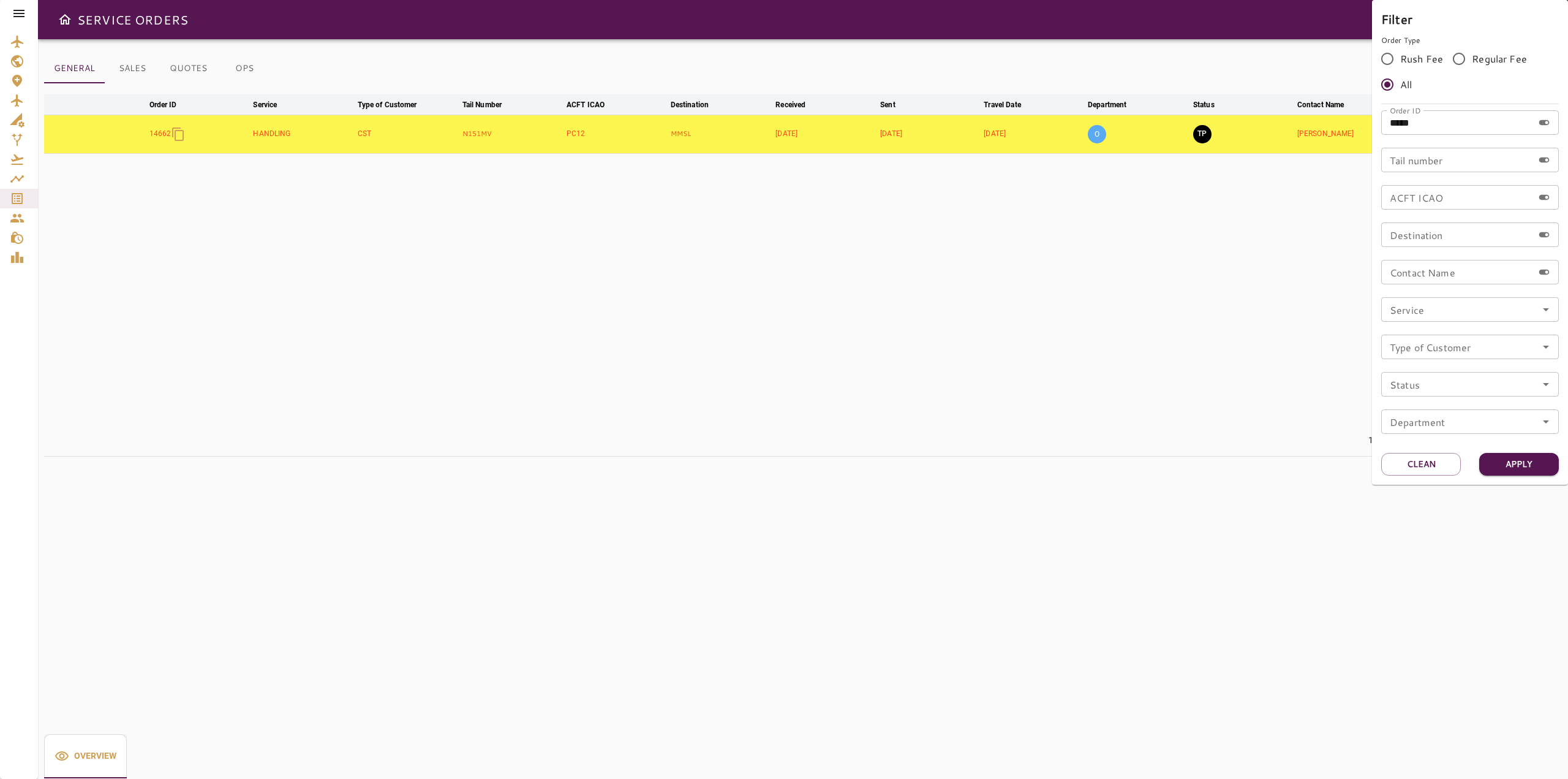
click at [1302, 539] on div at bounding box center [784, 389] width 1568 height 779
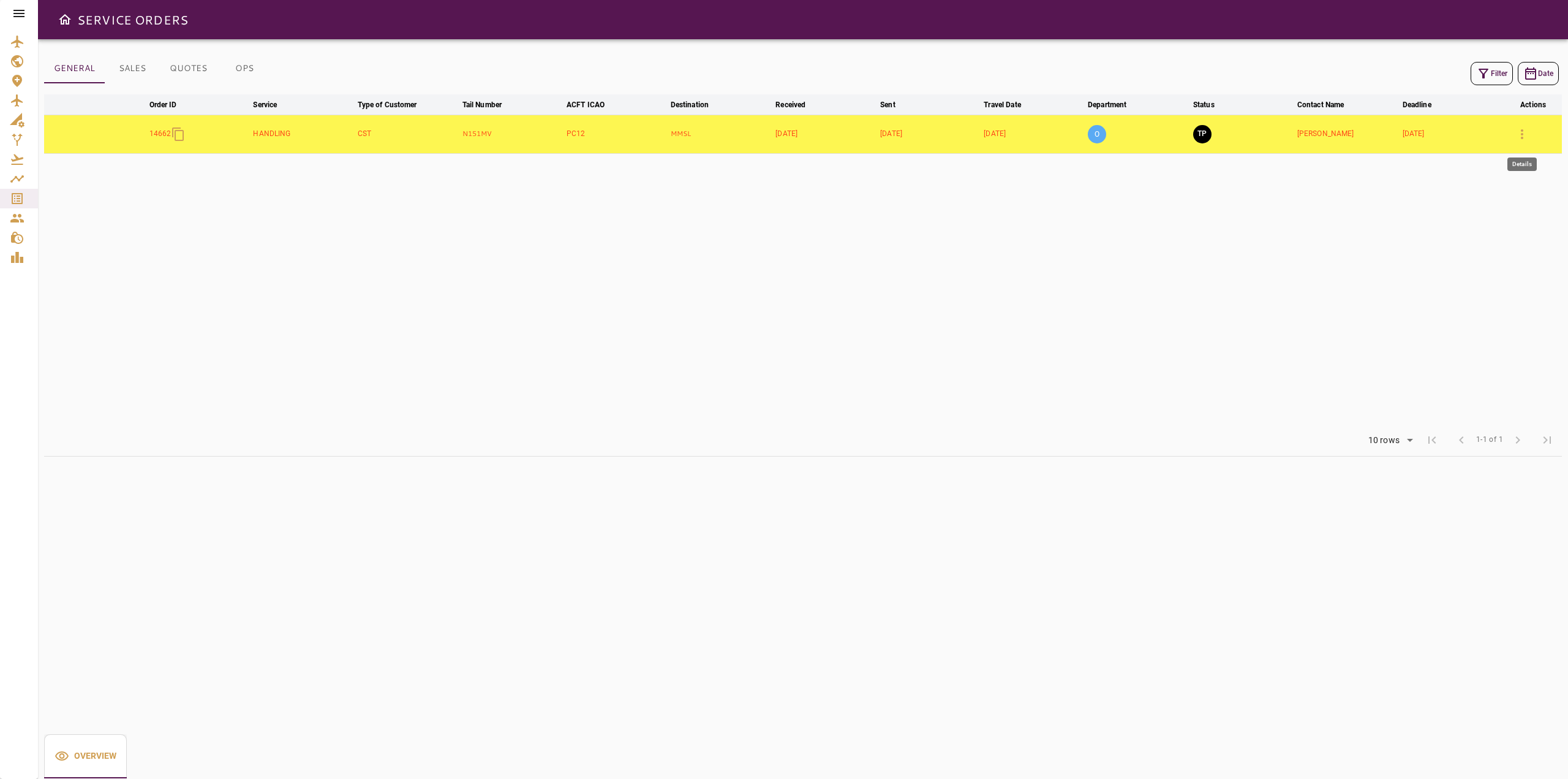
click at [1520, 134] on icon "button" at bounding box center [1522, 134] width 14 height 14
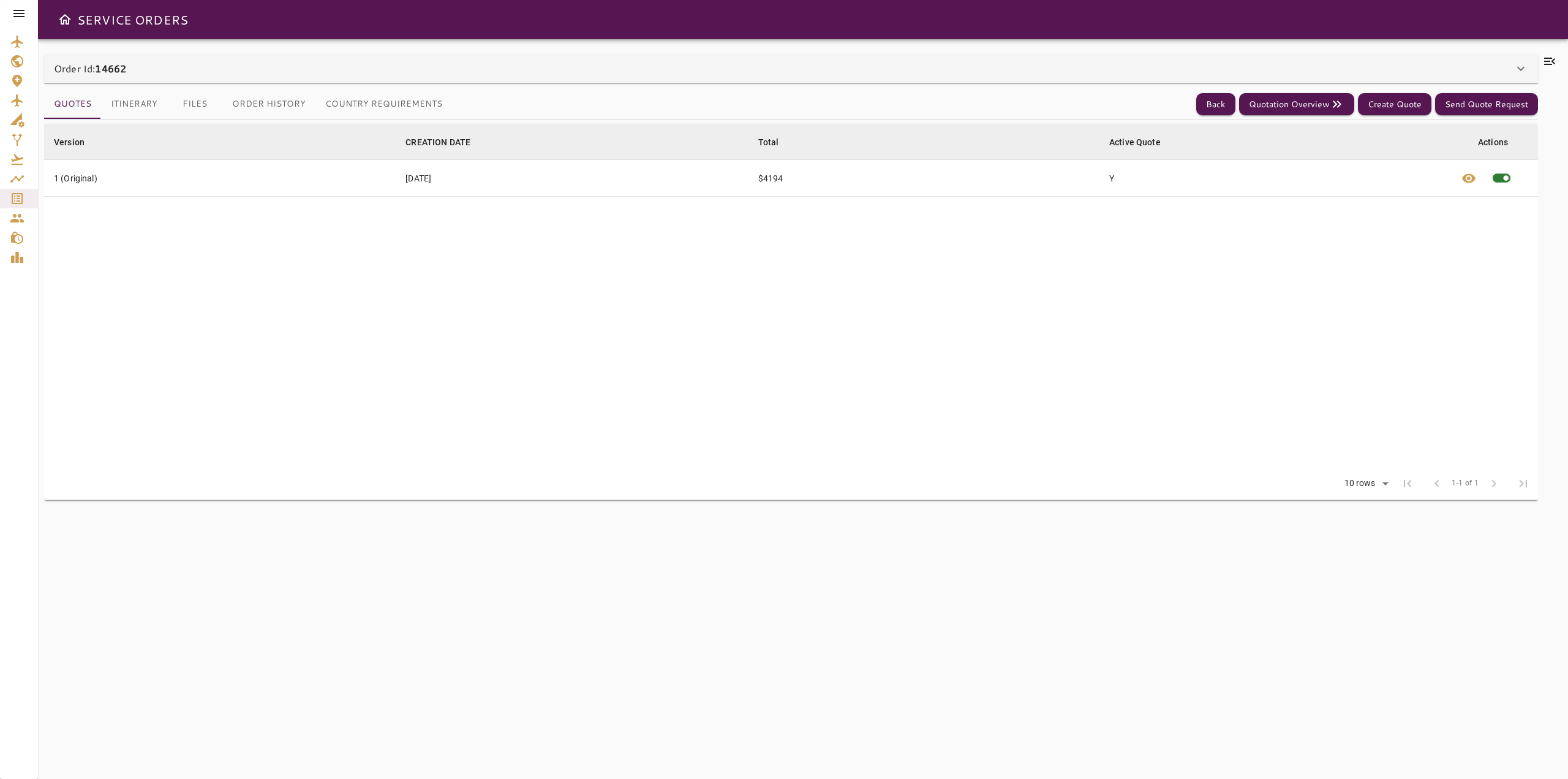
click at [1554, 61] on icon at bounding box center [1550, 61] width 14 height 14
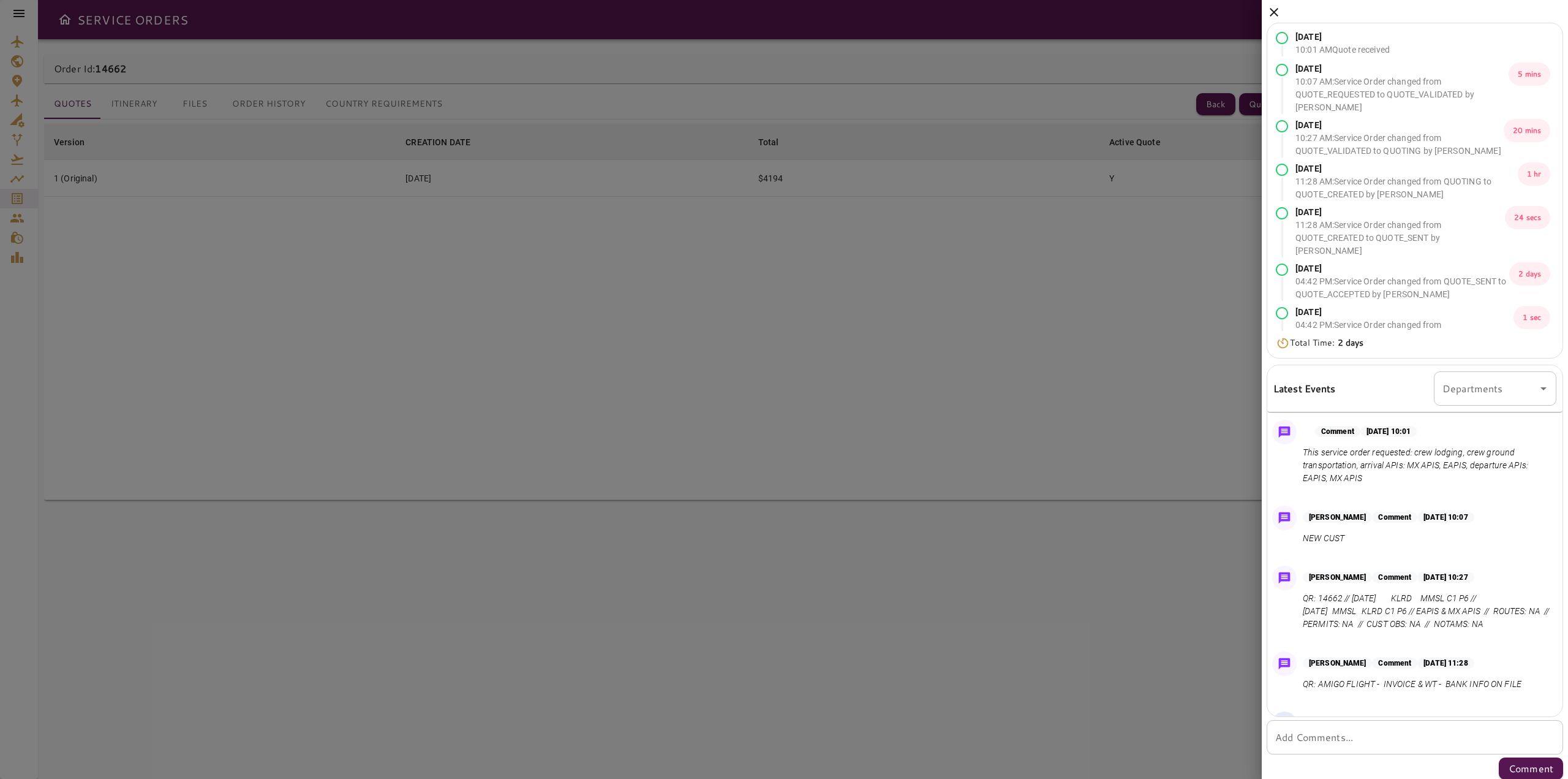
click at [1276, 13] on icon at bounding box center [1274, 12] width 14 height 14
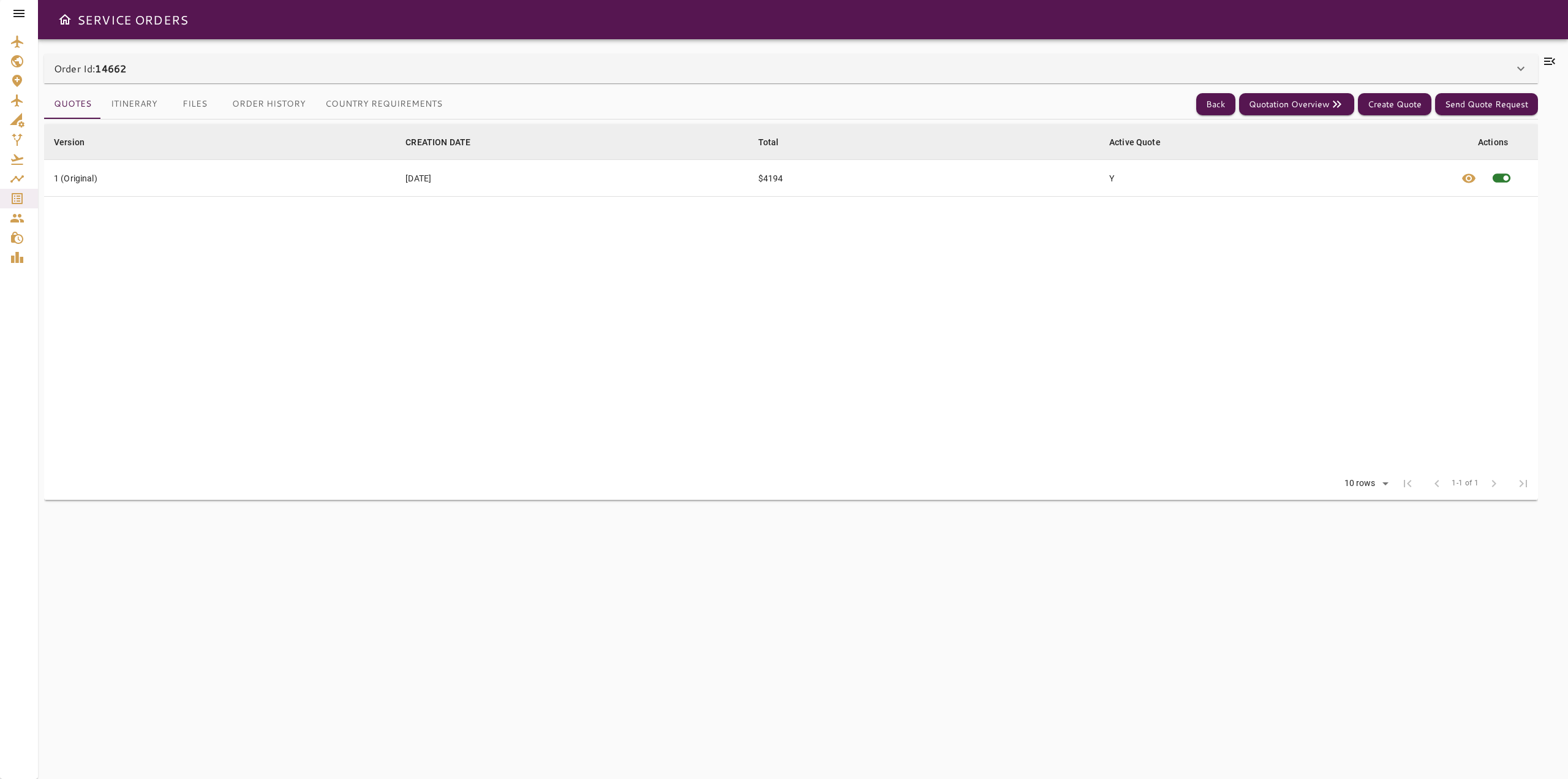
click at [1551, 61] on icon at bounding box center [1550, 61] width 14 height 14
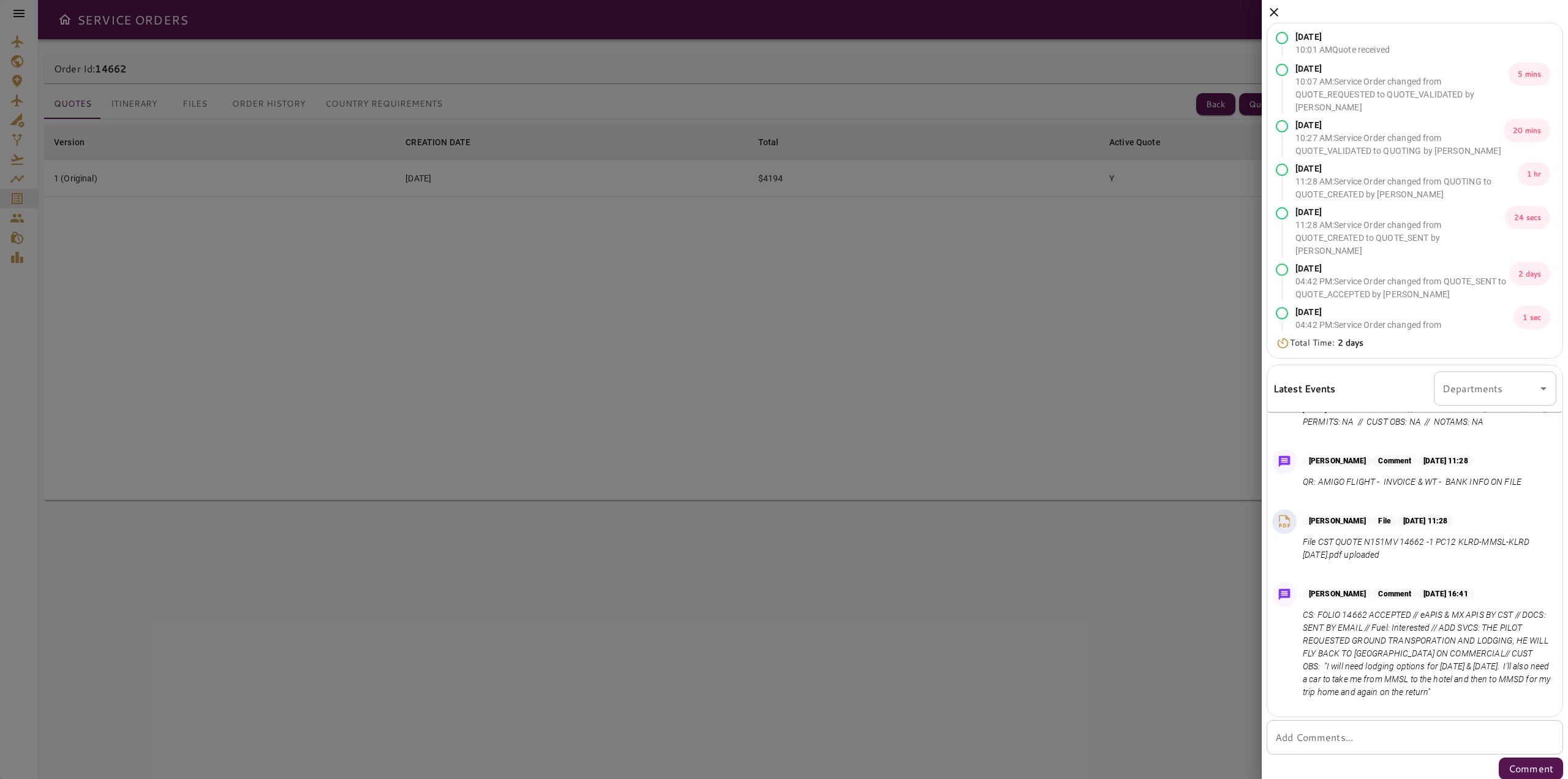
scroll to position [245, 0]
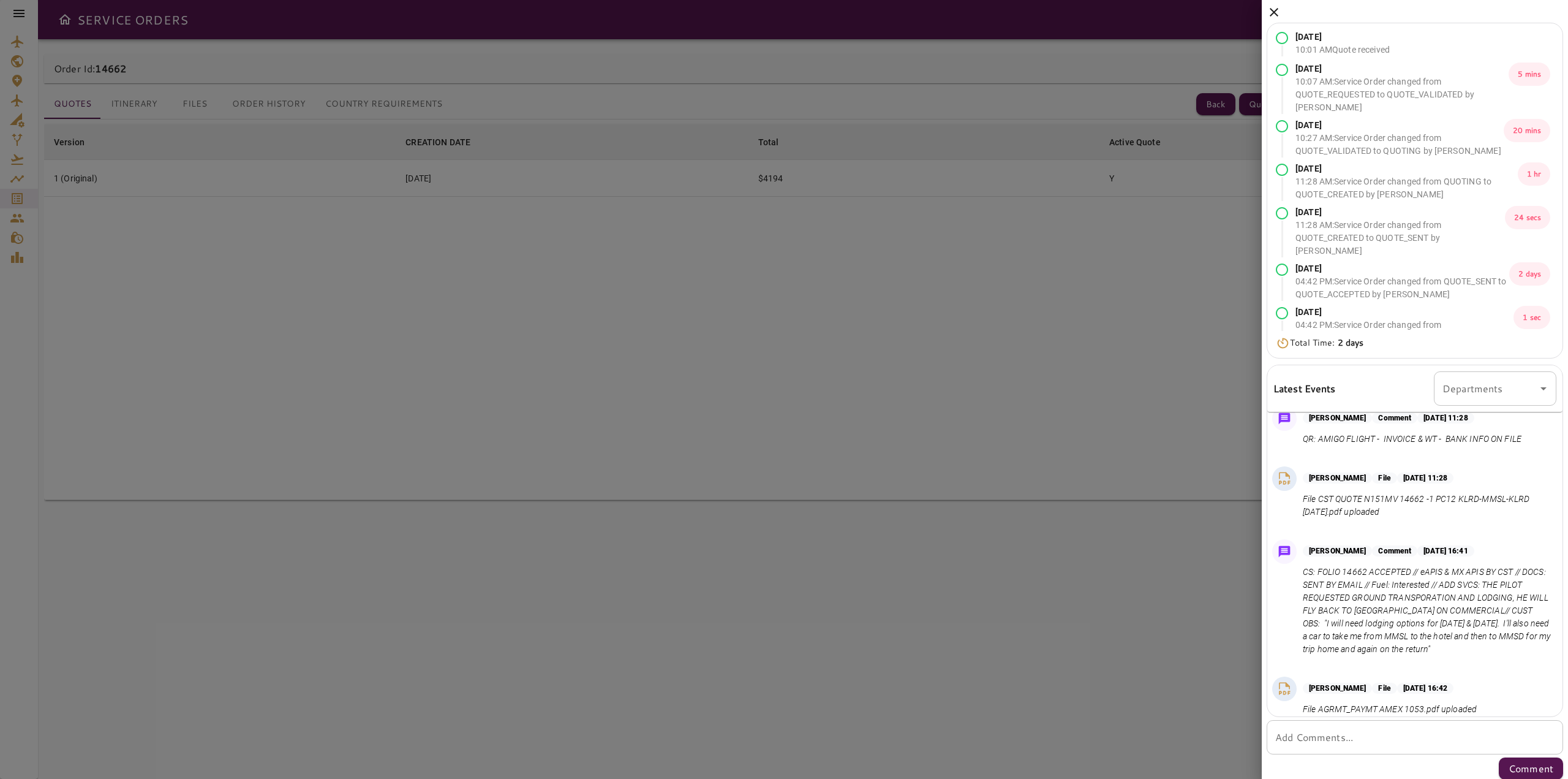
click at [934, 419] on div at bounding box center [784, 389] width 1568 height 779
click at [197, 105] on div at bounding box center [784, 389] width 1568 height 779
click at [1271, 5] on icon at bounding box center [1274, 12] width 14 height 14
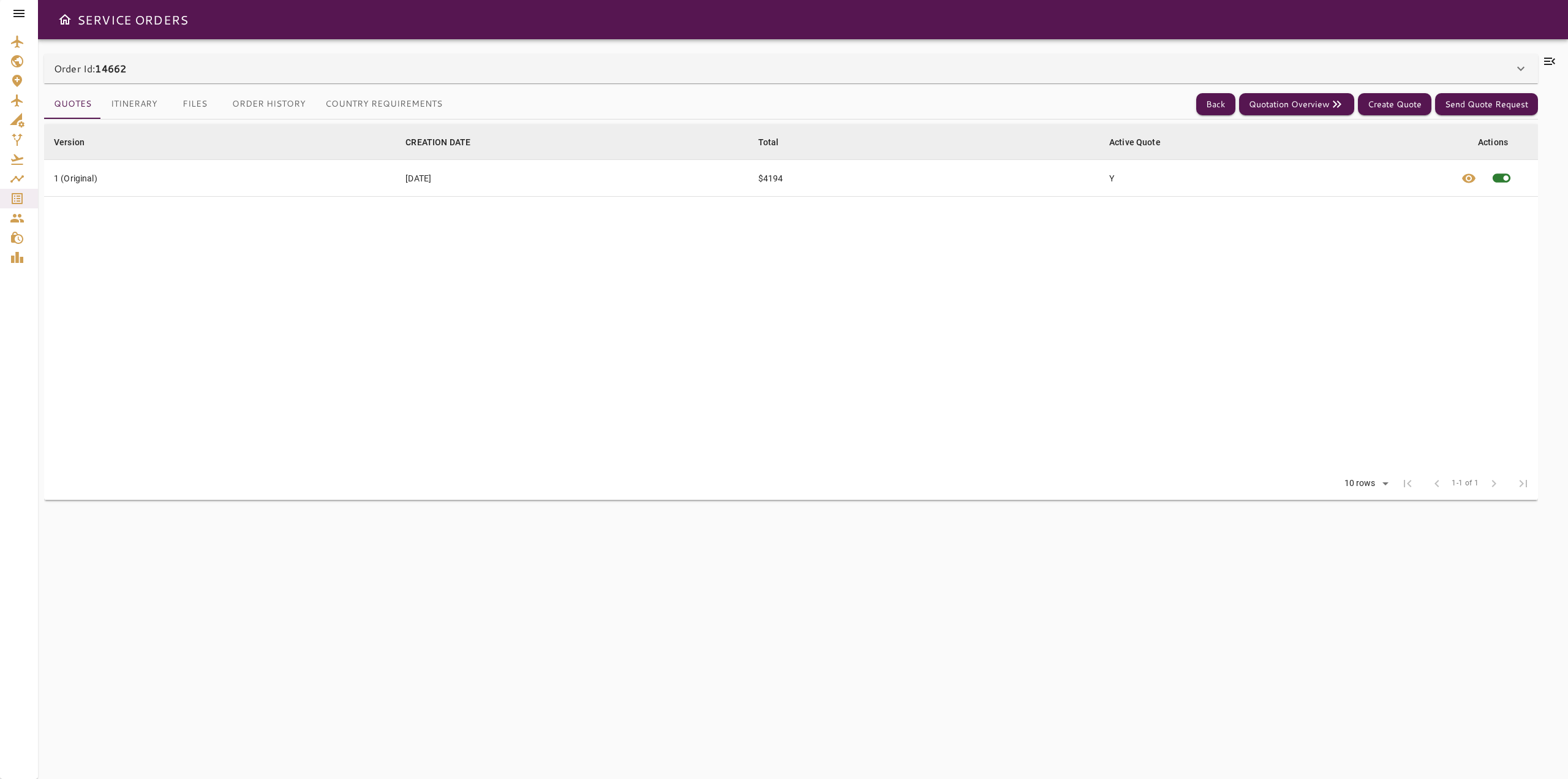
click at [197, 105] on button "Files" at bounding box center [195, 103] width 55 height 29
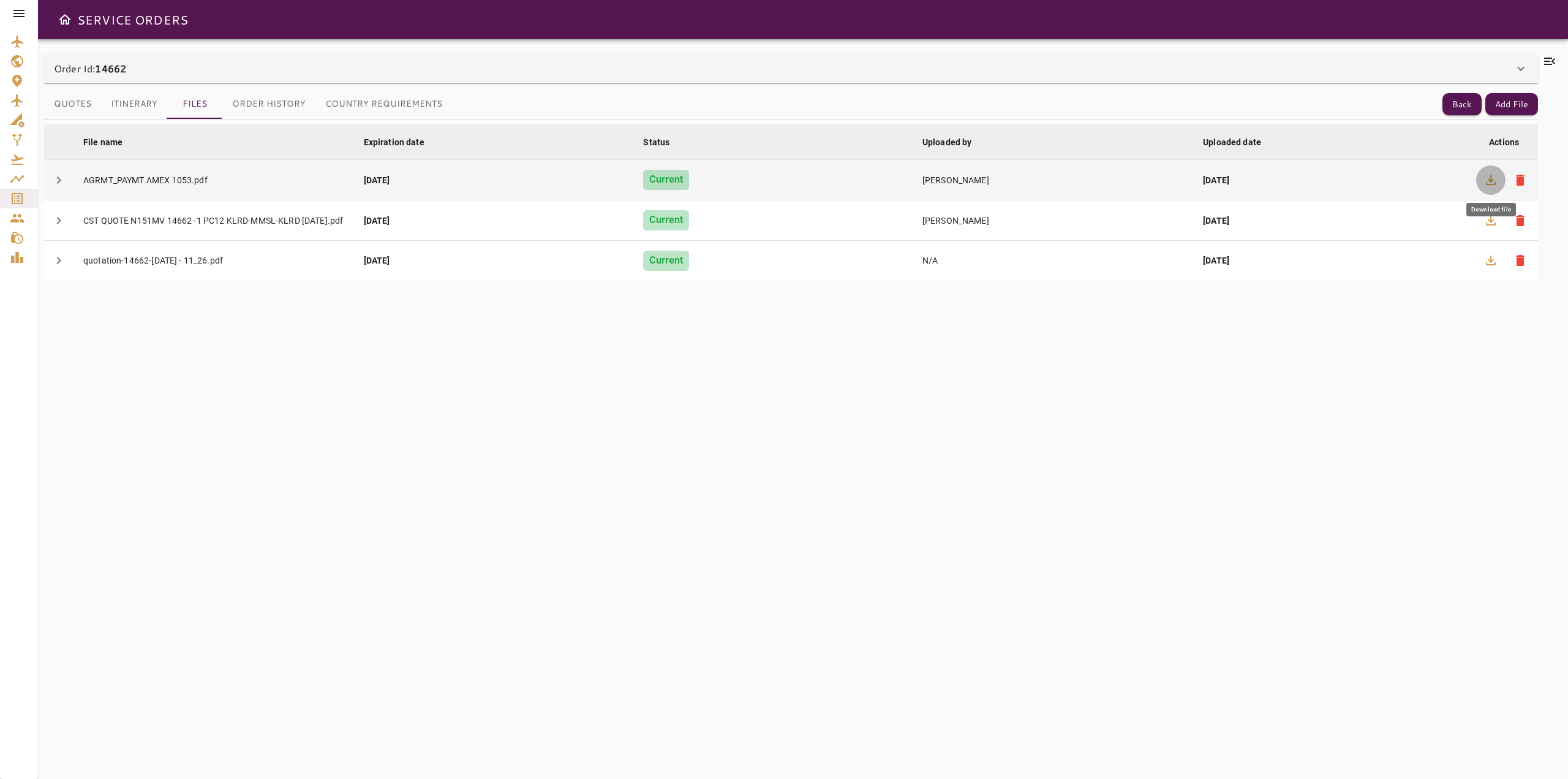
click at [1492, 180] on icon "button" at bounding box center [1491, 180] width 10 height 10
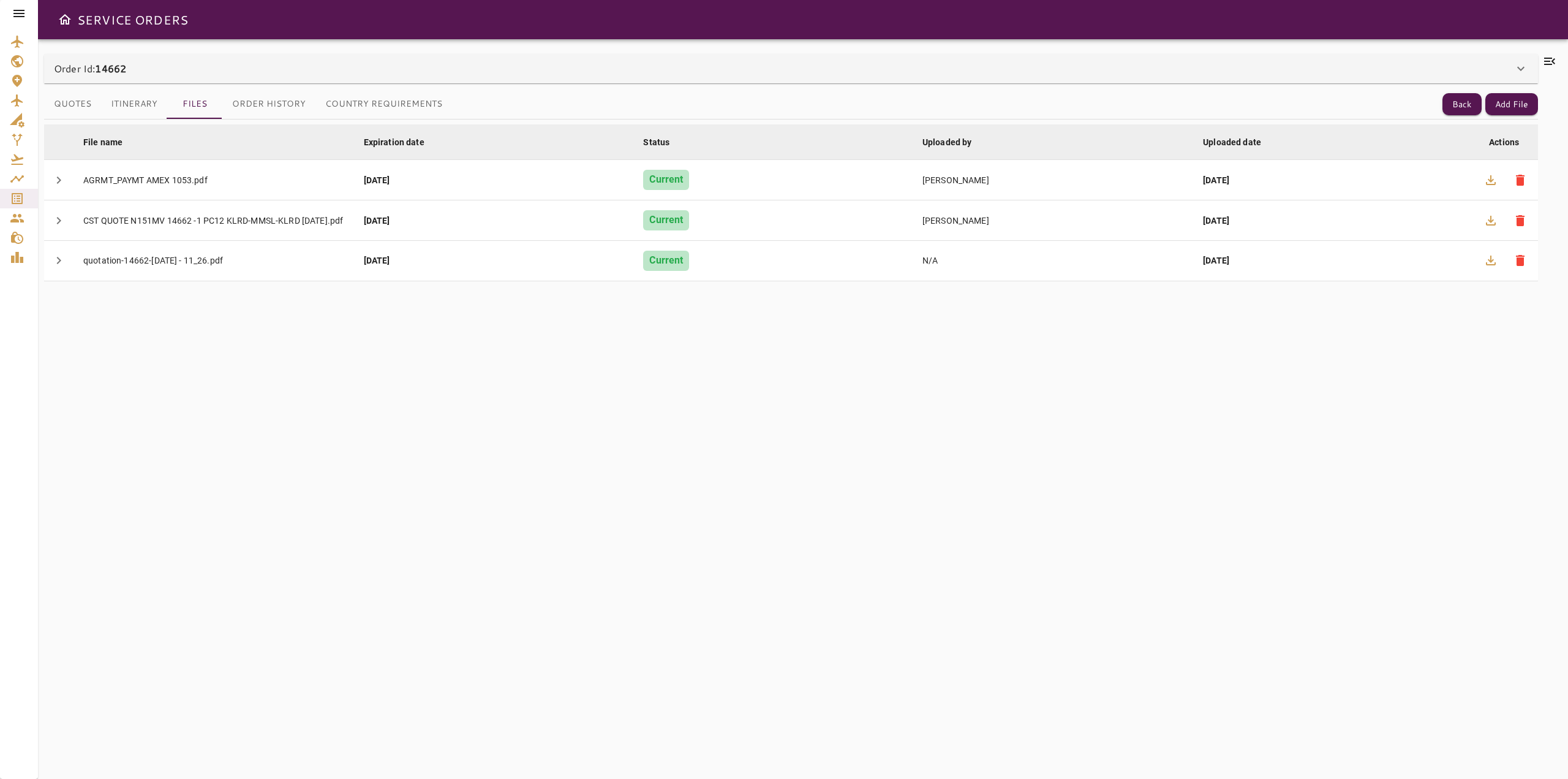
click at [1544, 61] on icon at bounding box center [1550, 61] width 11 height 8
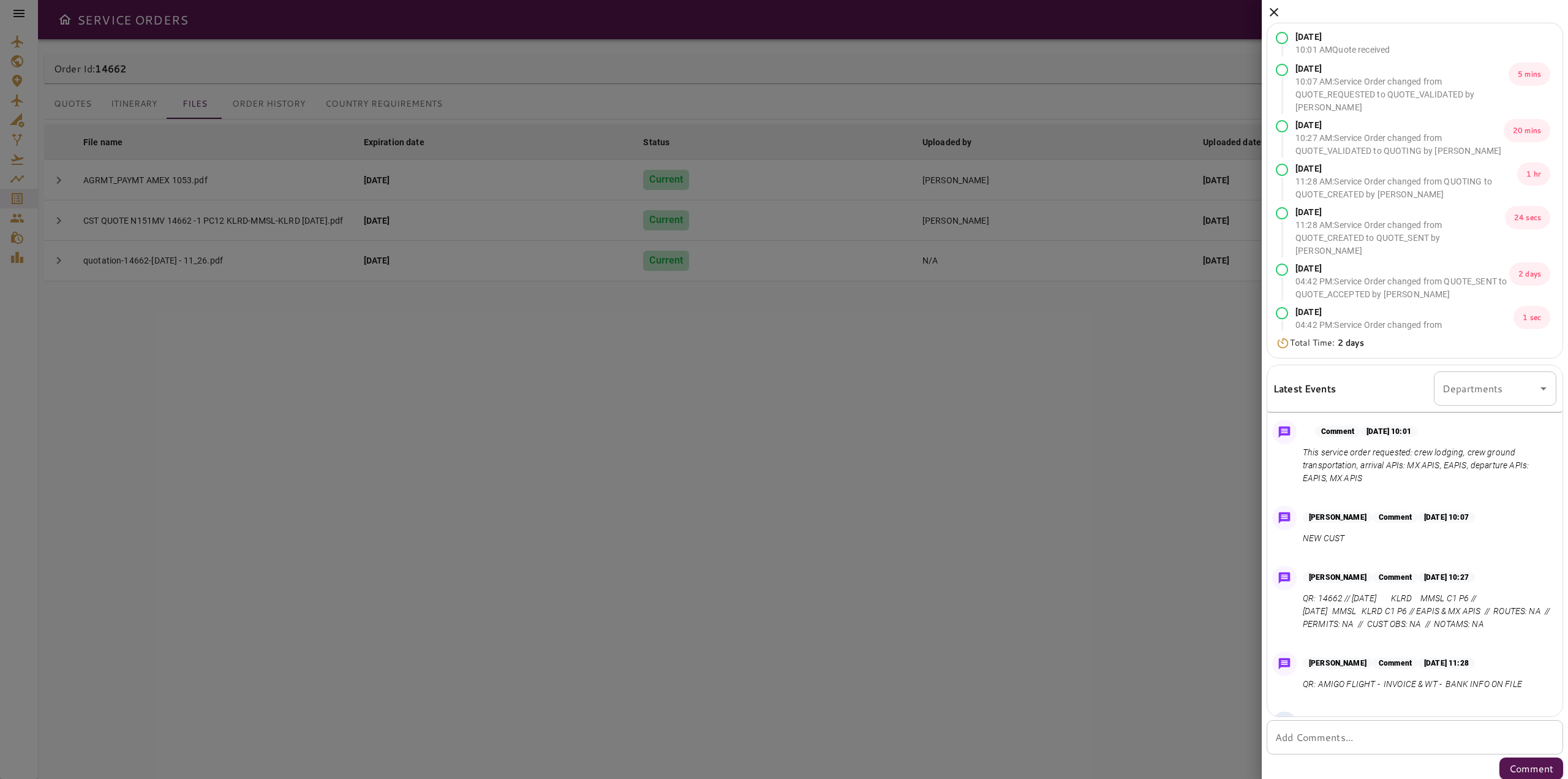
click at [1272, 13] on icon at bounding box center [1274, 12] width 14 height 14
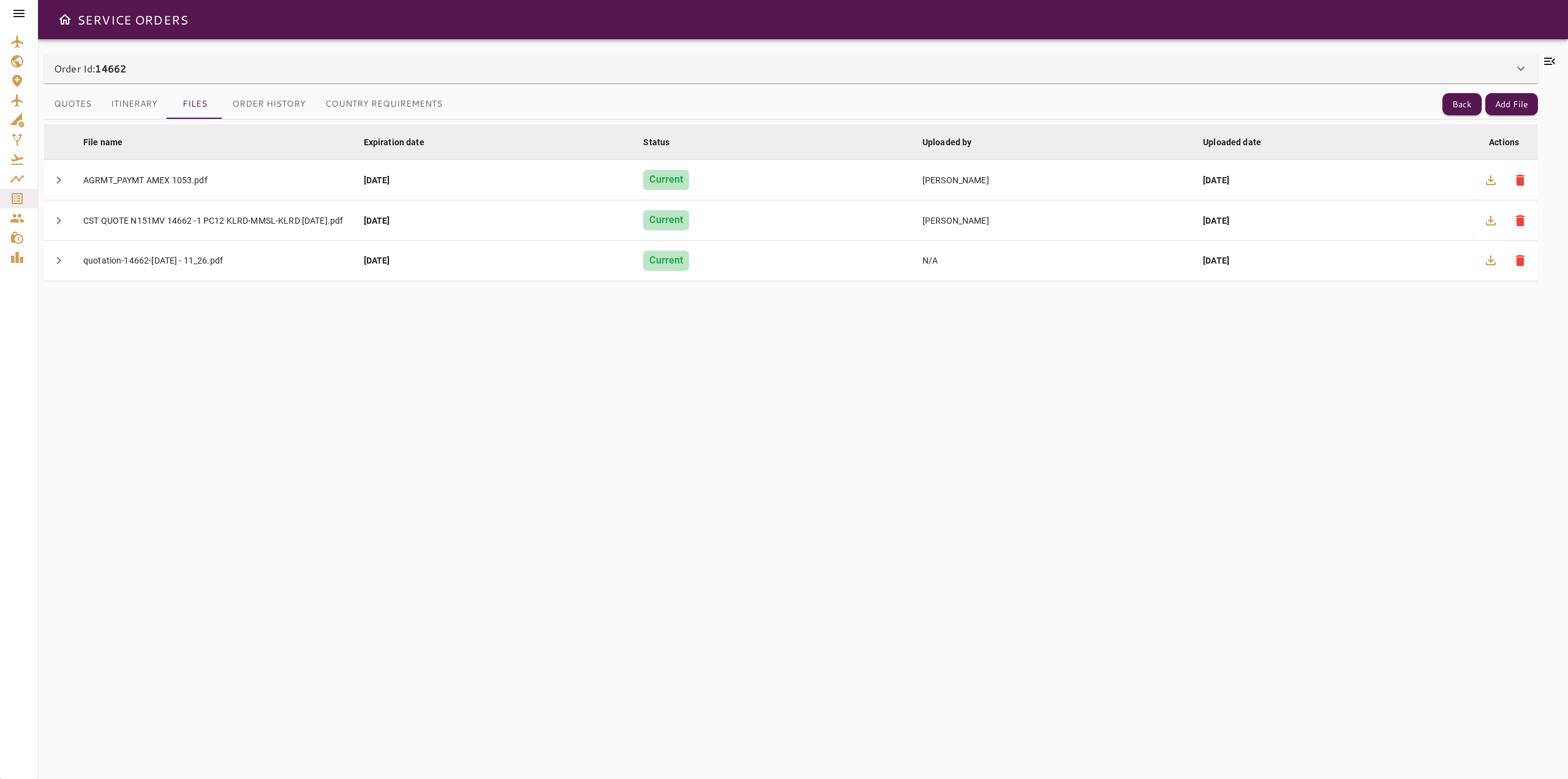
click at [22, 17] on icon at bounding box center [18, 13] width 11 height 8
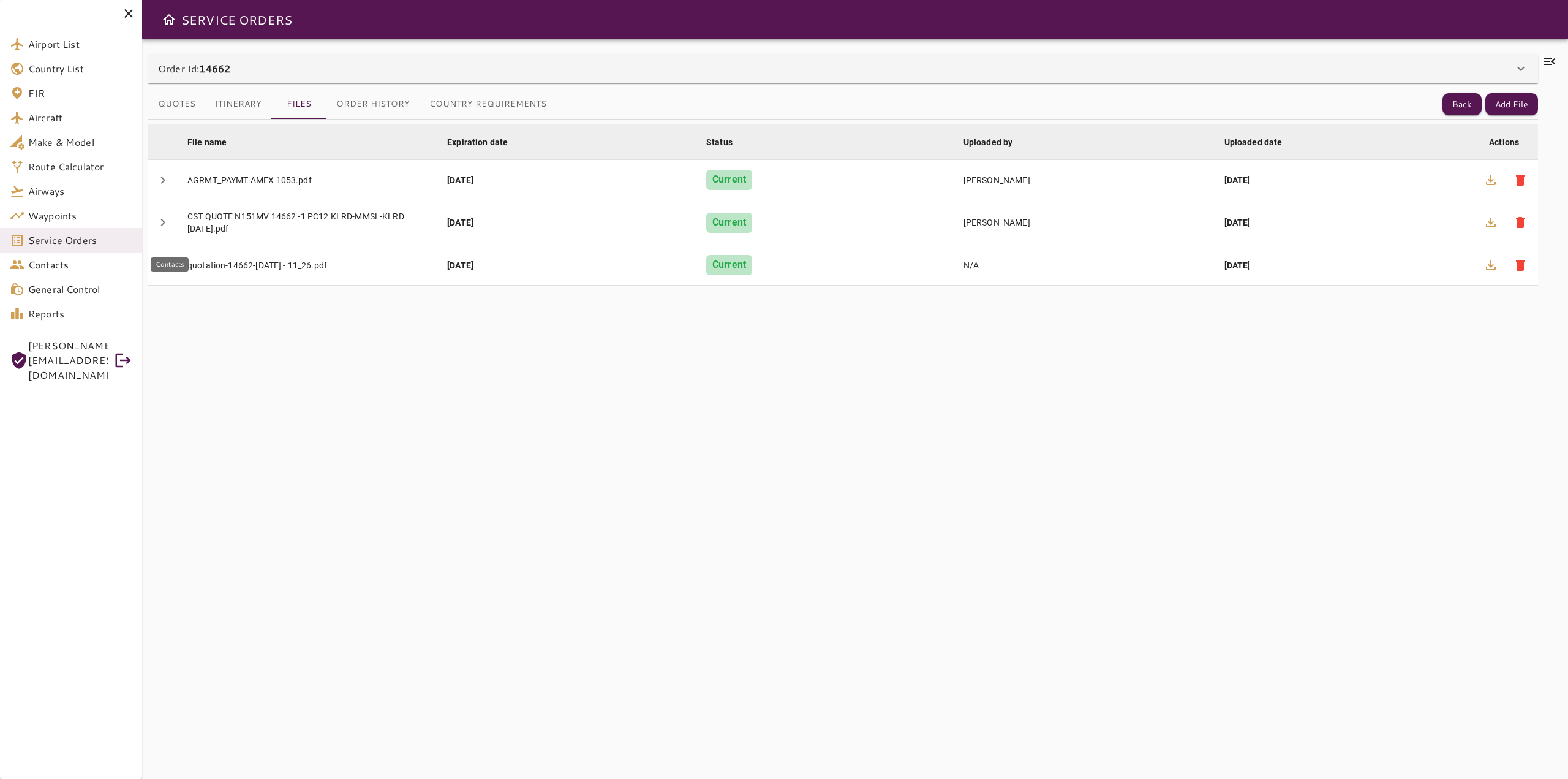
click at [74, 243] on span "Service Orders" at bounding box center [81, 239] width 104 height 14
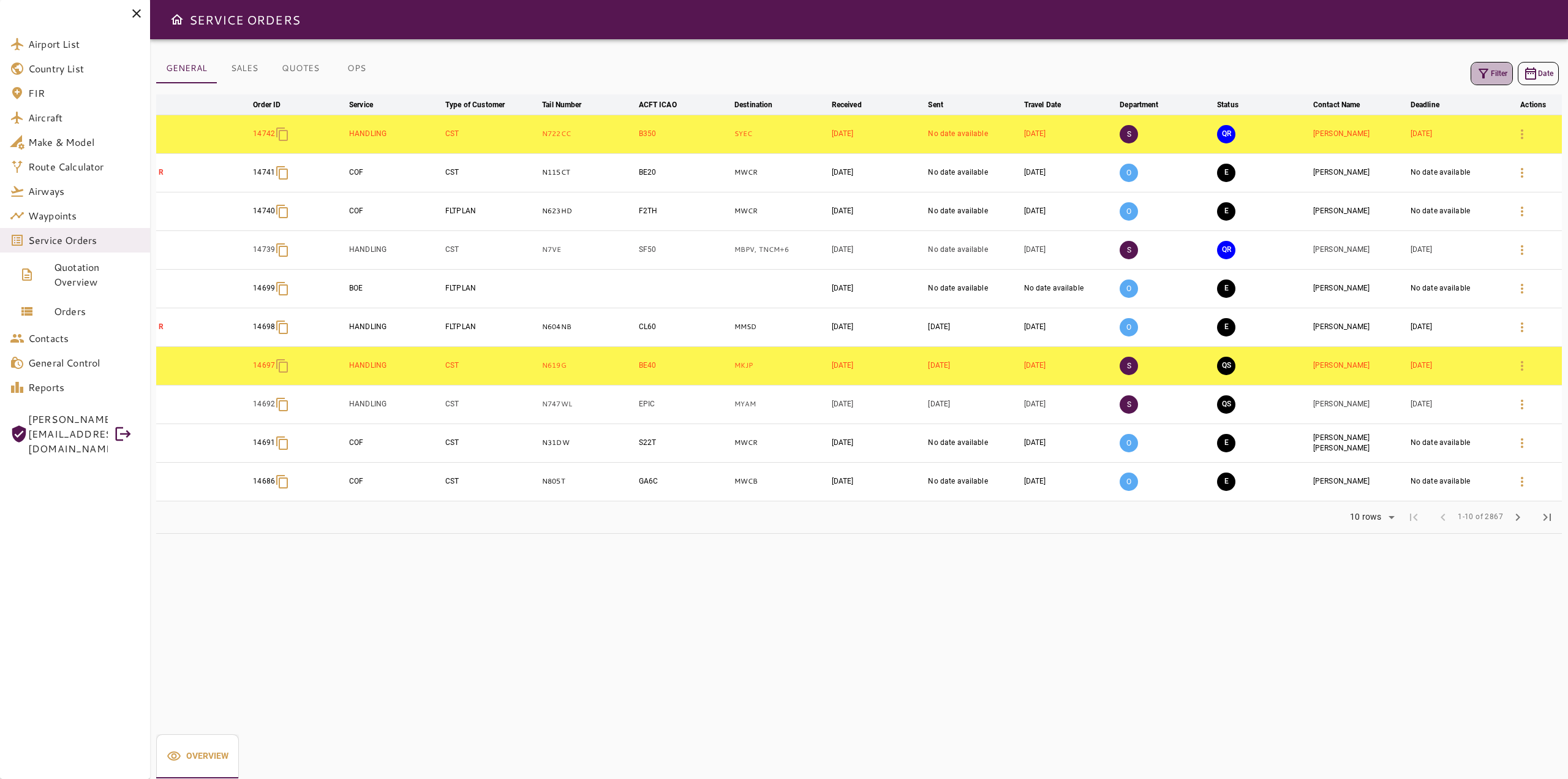
click at [1491, 73] on button "Filter" at bounding box center [1492, 74] width 42 height 24
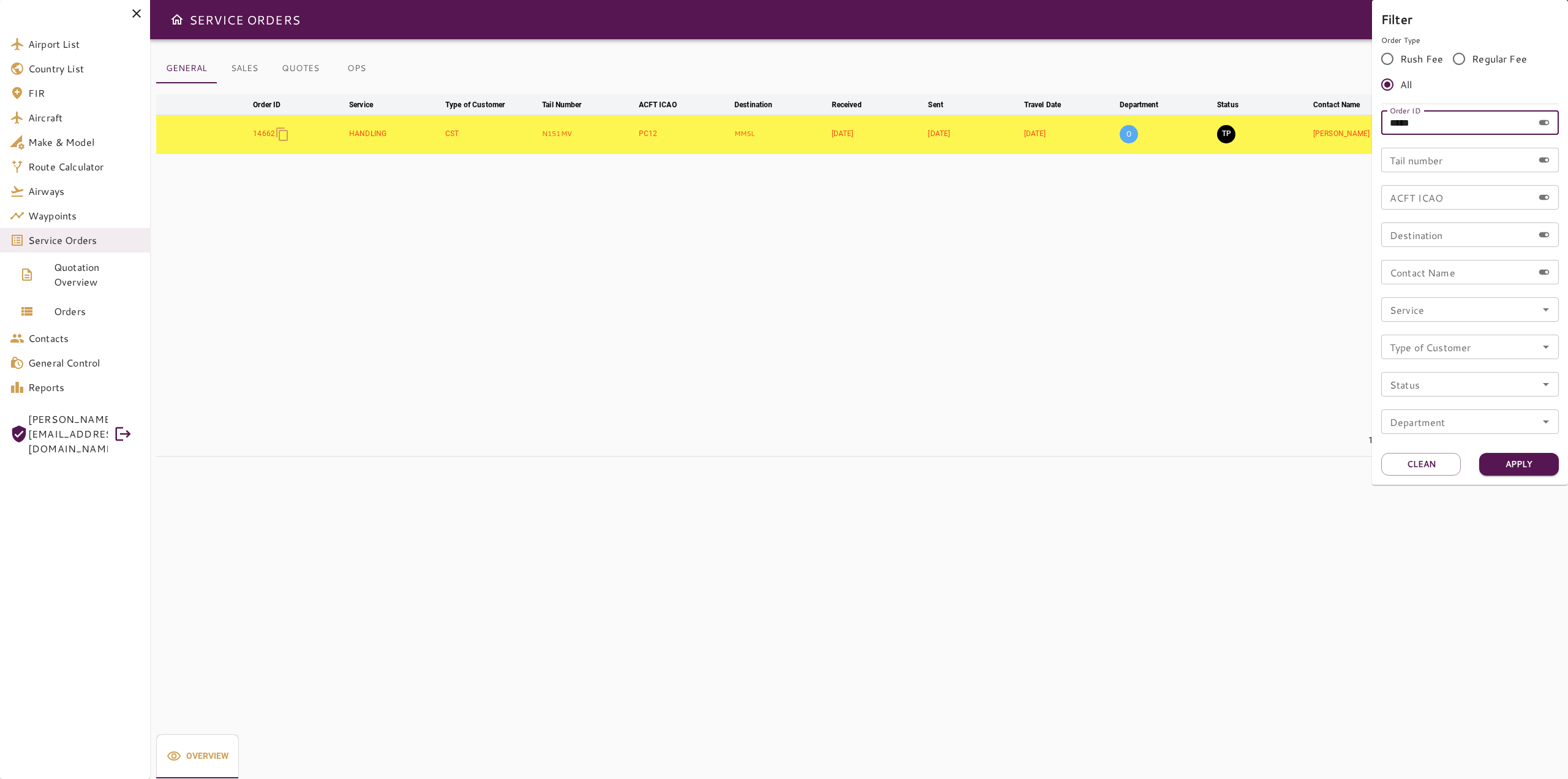
click at [1452, 130] on input "*****" at bounding box center [1457, 122] width 152 height 24
type input "*"
type input "******"
drag, startPoint x: 1446, startPoint y: 123, endPoint x: 1330, endPoint y: 95, distance: 119.3
click at [1324, 124] on div "Filter Order Type Rush Fee Regular Fee All Order ID ****** Order ID Tail number…" at bounding box center [784, 389] width 1568 height 779
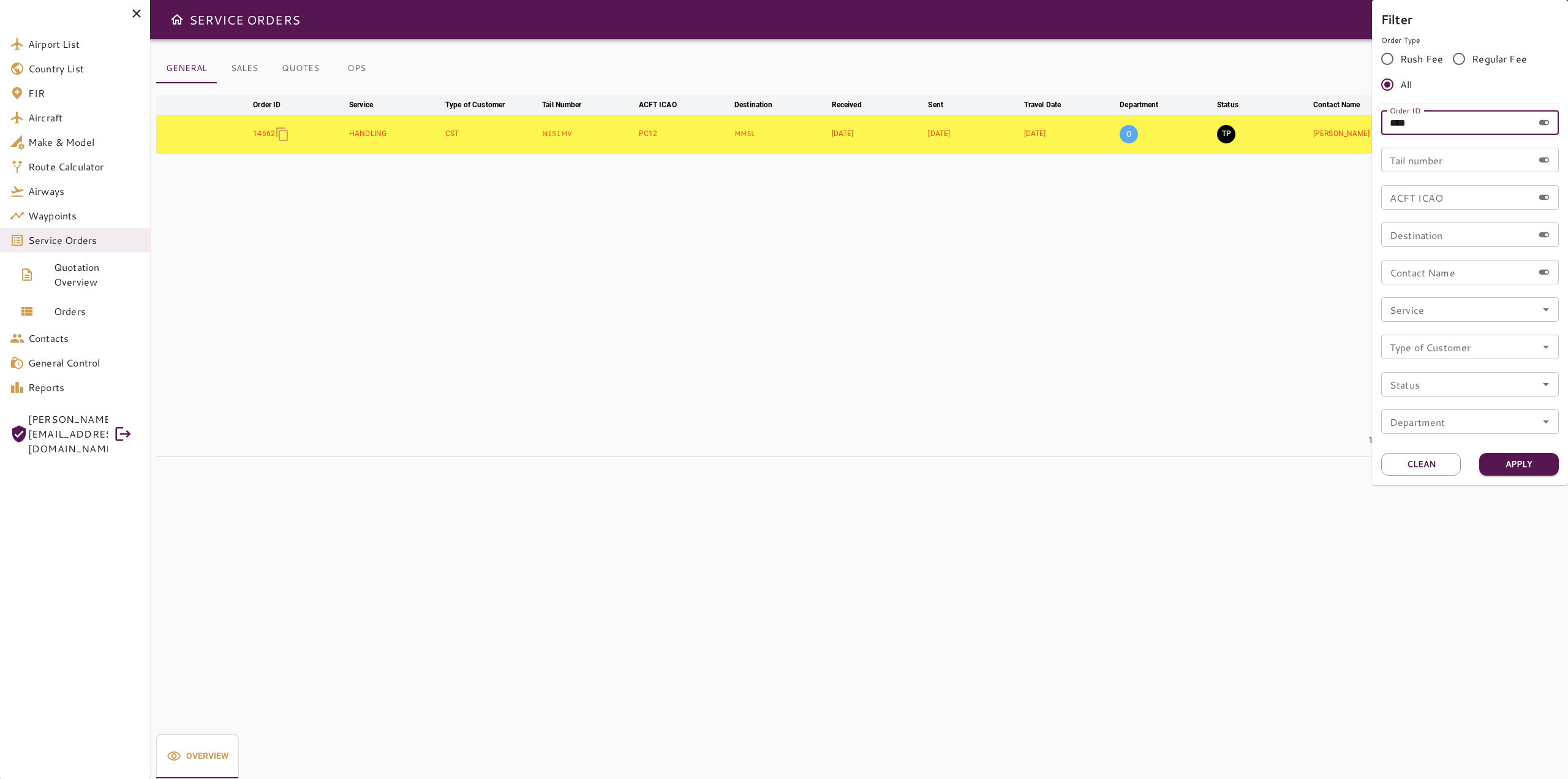
type input "*****"
click at [1555, 466] on button "Apply" at bounding box center [1518, 464] width 80 height 23
click at [1505, 465] on button "Apply" at bounding box center [1518, 464] width 80 height 23
click at [1110, 276] on div at bounding box center [784, 389] width 1568 height 779
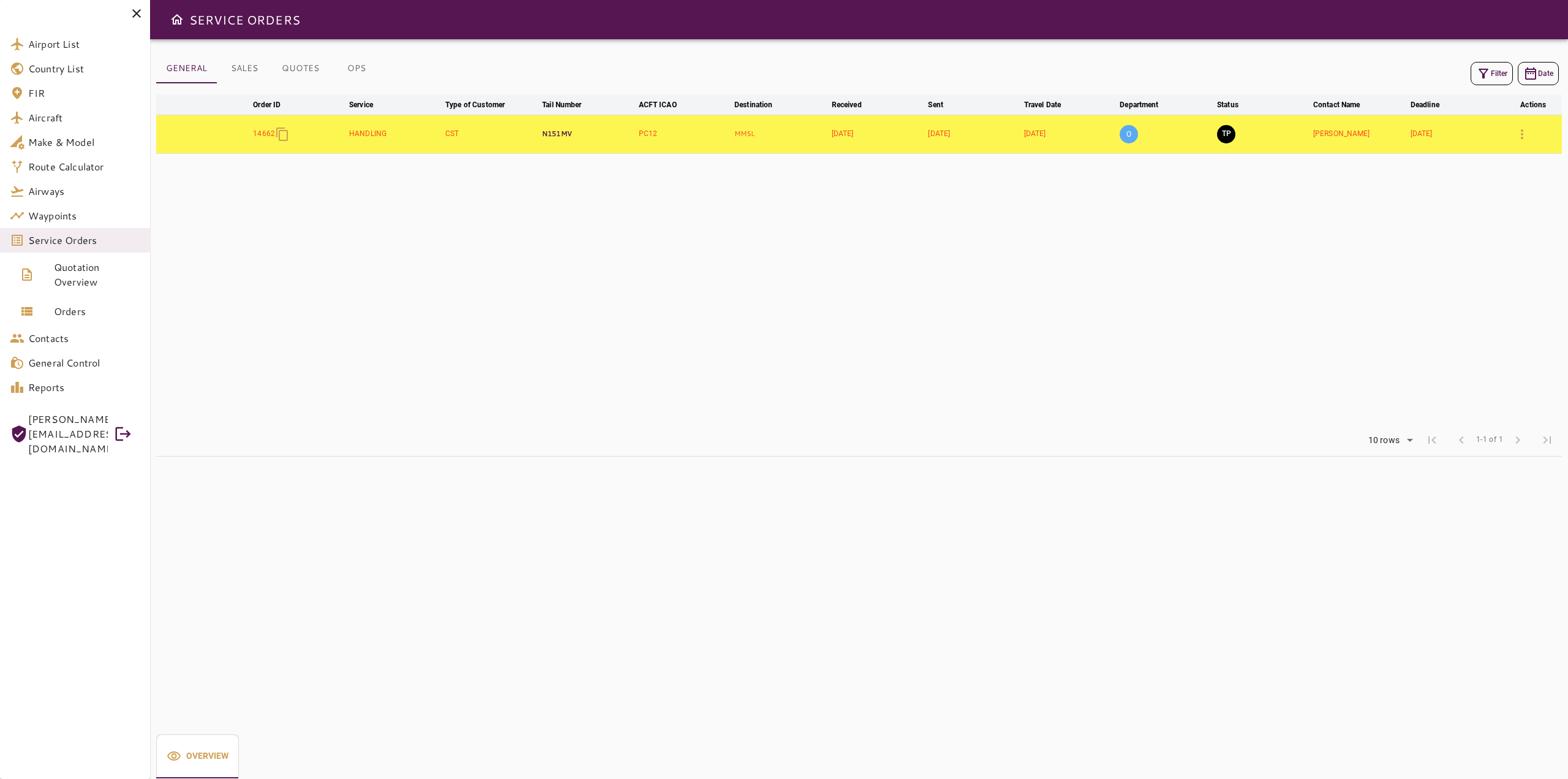
click at [550, 136] on p "N151MV" at bounding box center [587, 134] width 92 height 10
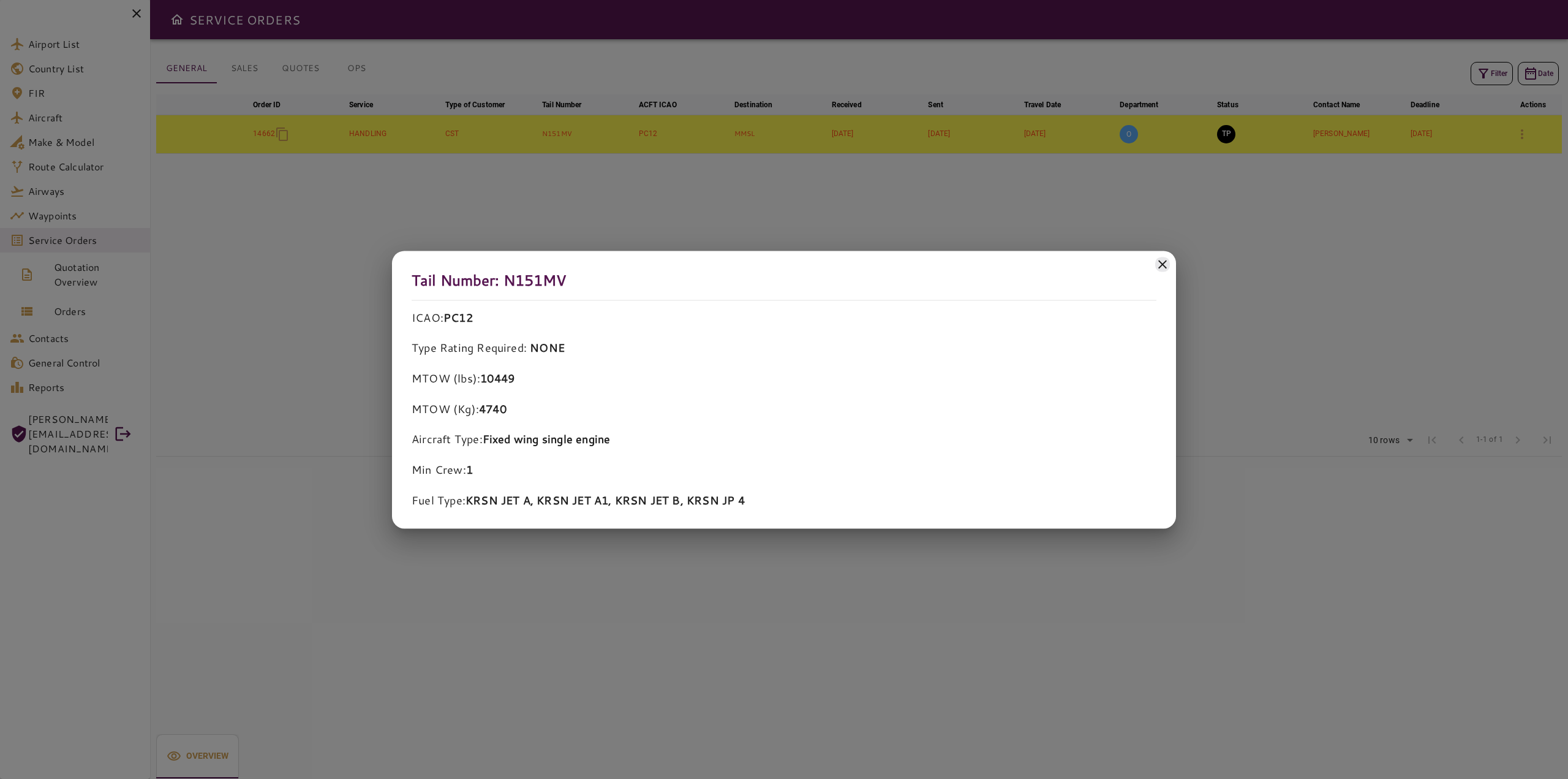
click at [1156, 268] on icon at bounding box center [1162, 263] width 14 height 14
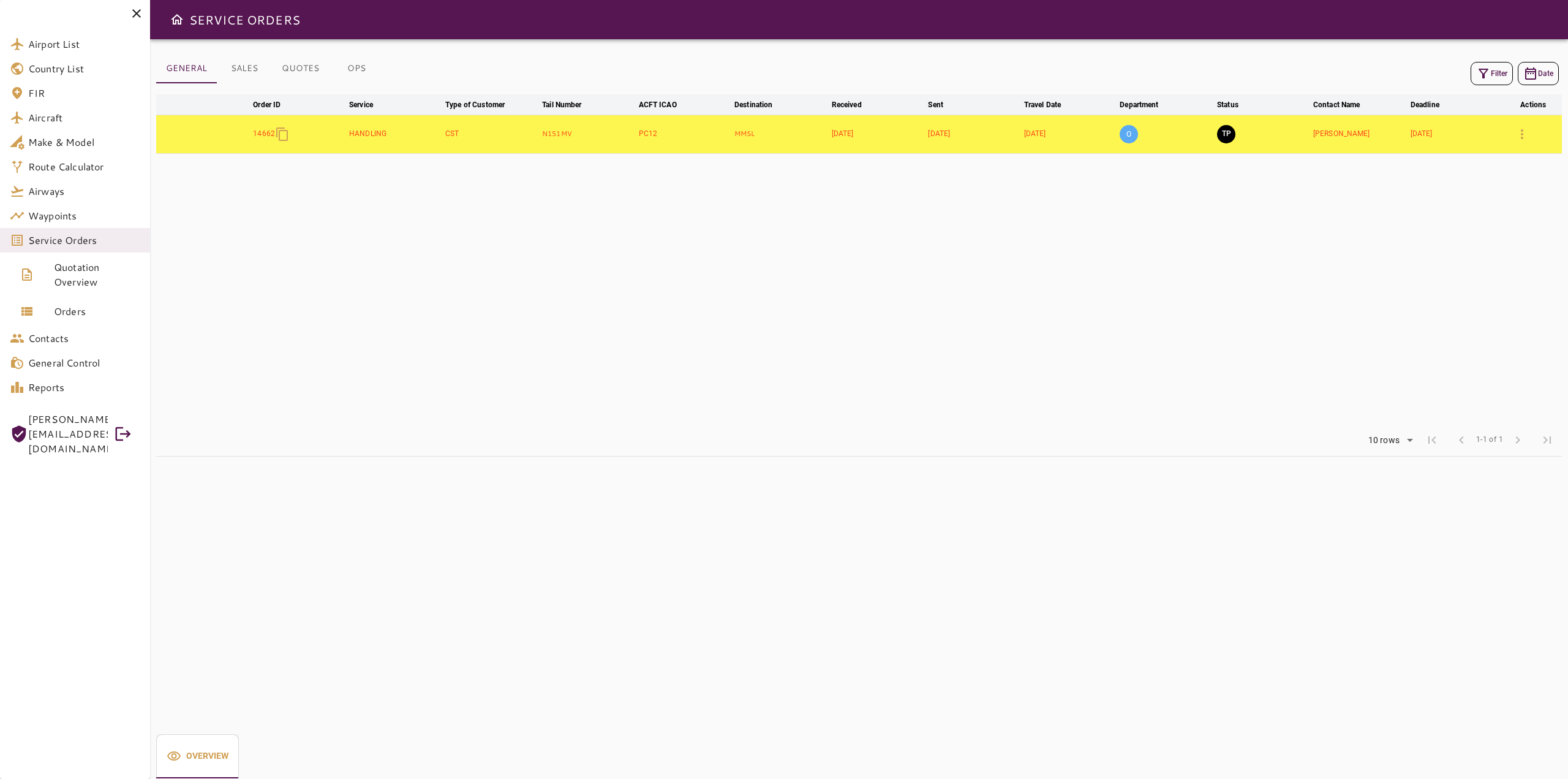
click at [432, 145] on td "HANDLING" at bounding box center [395, 134] width 96 height 39
click at [371, 135] on td "HANDLING" at bounding box center [395, 134] width 96 height 39
click at [558, 135] on p "N151MV" at bounding box center [587, 134] width 92 height 10
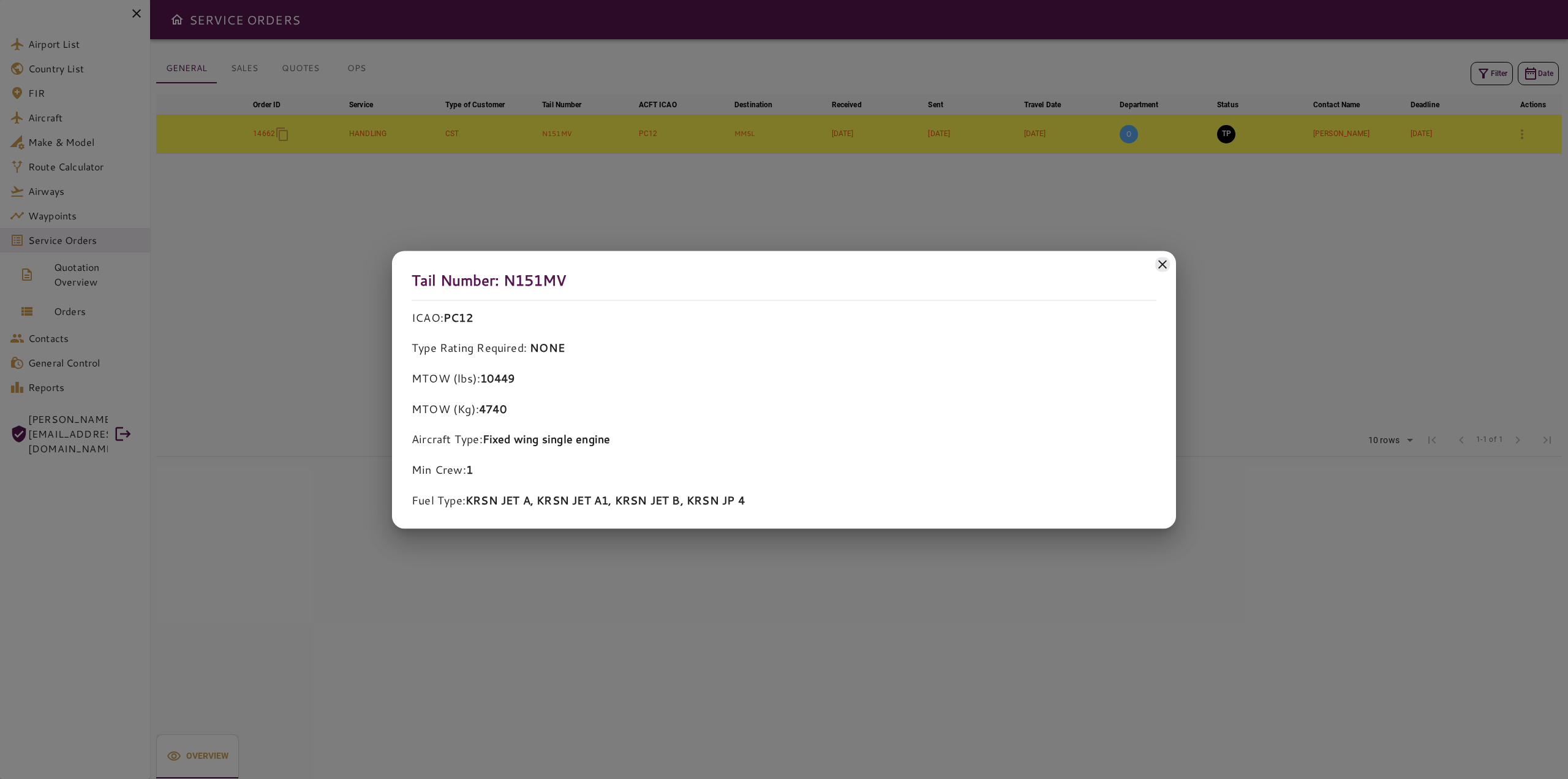
click at [62, 176] on div at bounding box center [784, 389] width 1568 height 779
click at [59, 117] on div at bounding box center [784, 389] width 1568 height 779
click at [138, 13] on div at bounding box center [784, 389] width 1568 height 779
click at [136, 13] on div at bounding box center [784, 389] width 1568 height 779
click at [1167, 261] on icon at bounding box center [1162, 263] width 14 height 14
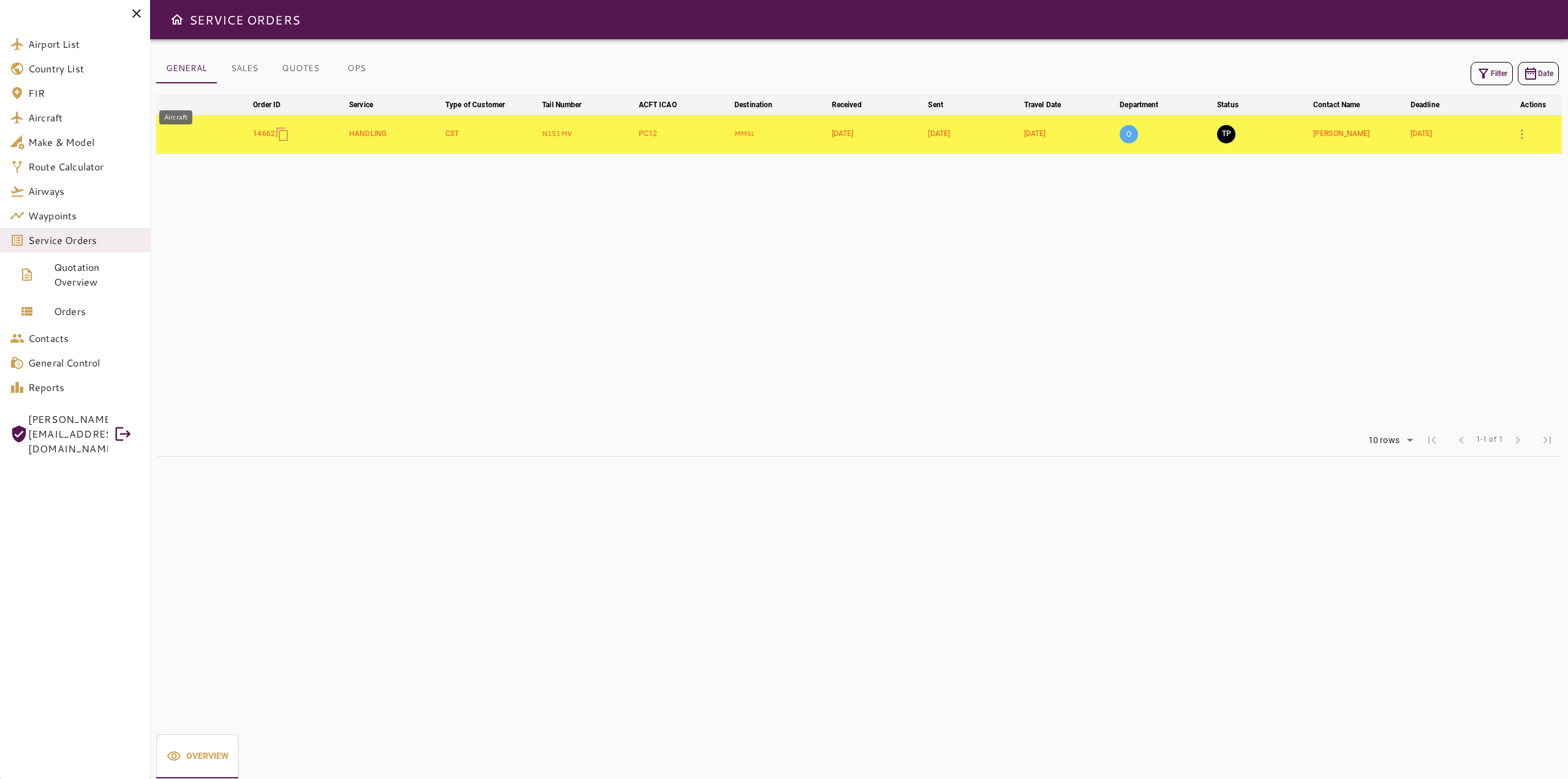
click at [51, 123] on span "Aircraft" at bounding box center [84, 117] width 112 height 14
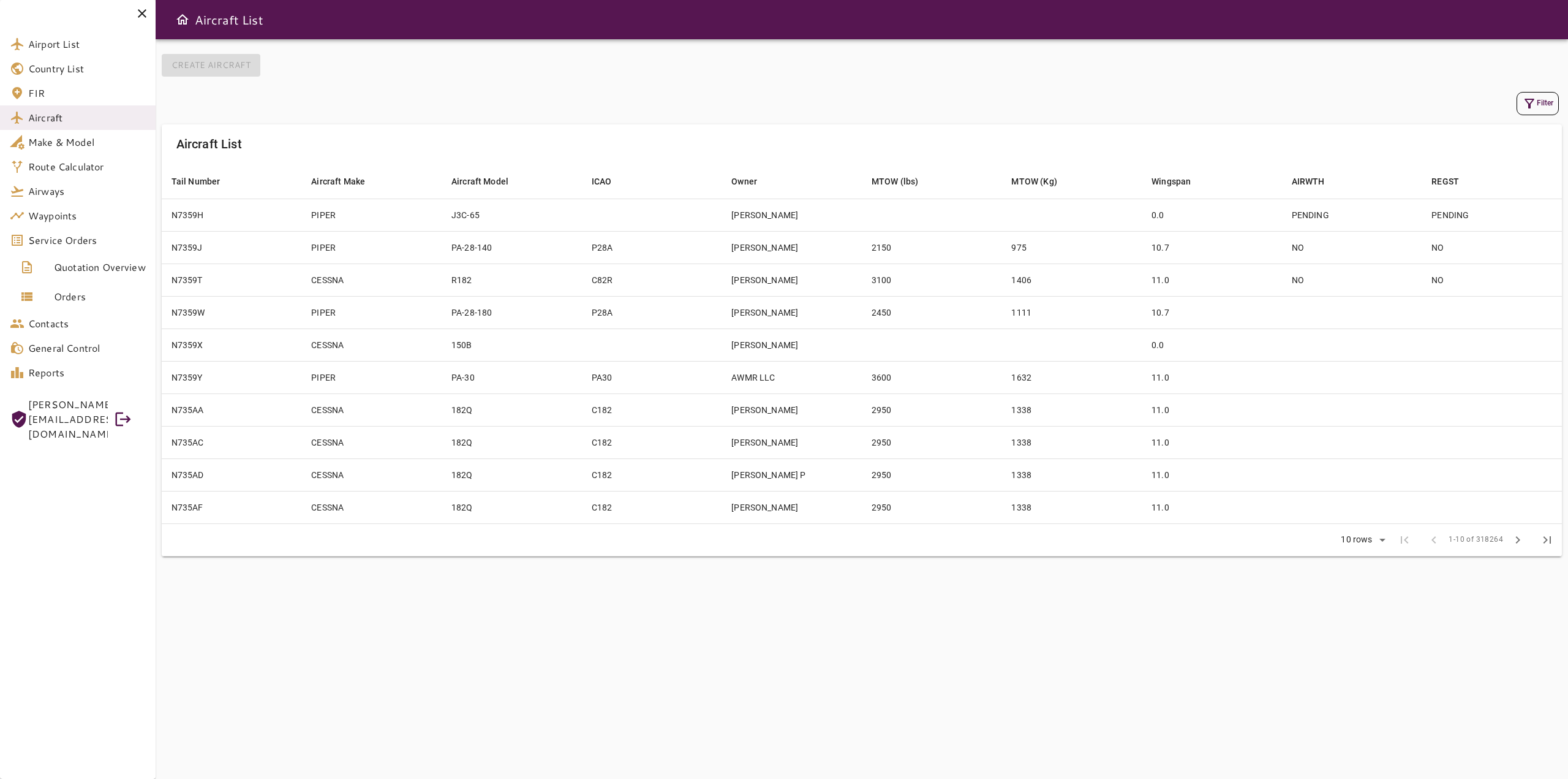
click at [1547, 101] on button "Filter" at bounding box center [1538, 103] width 42 height 24
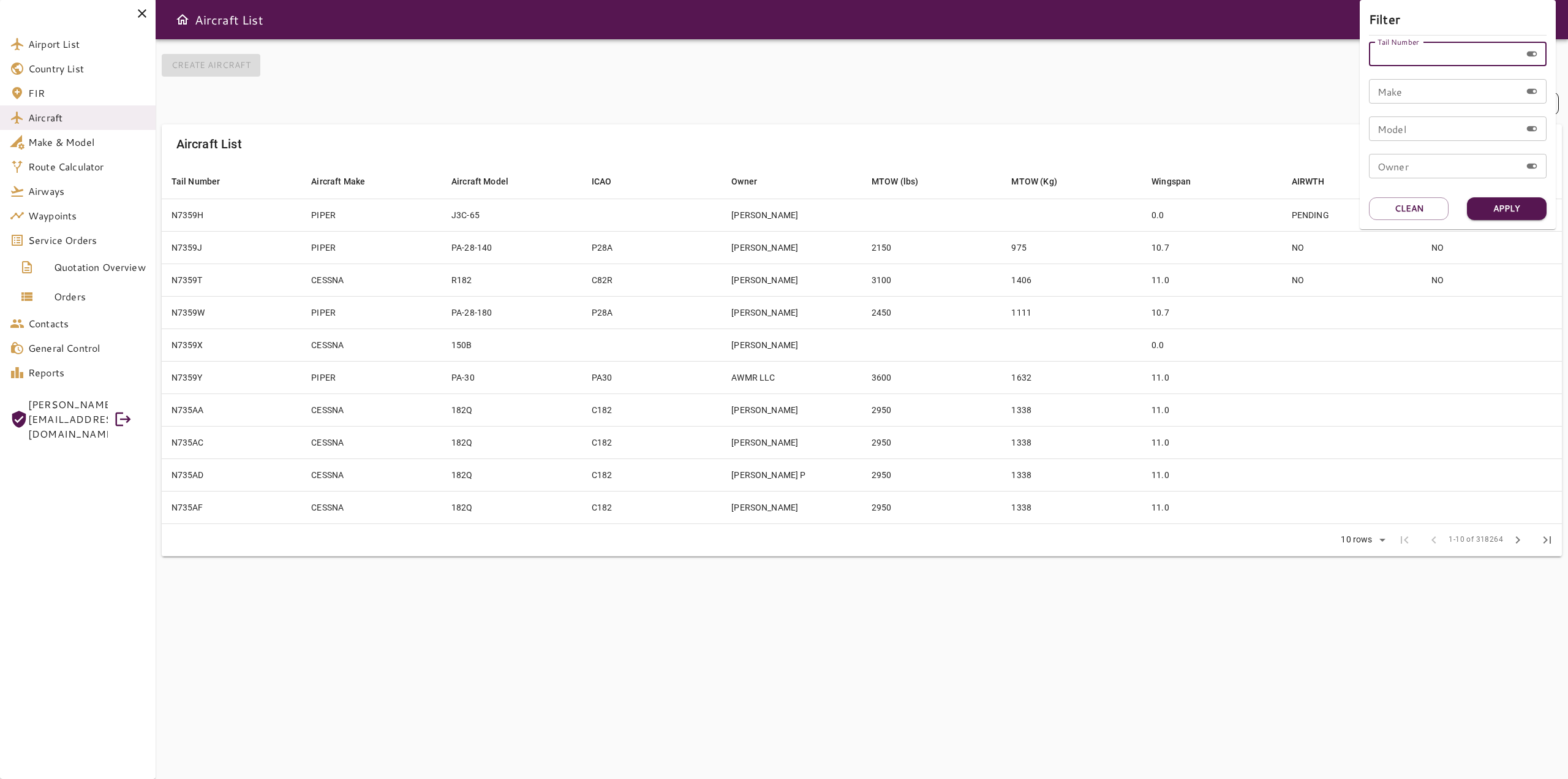
click at [1404, 55] on input "Tail Number" at bounding box center [1444, 54] width 152 height 24
type input "******"
click at [1522, 209] on button "Apply" at bounding box center [1507, 208] width 80 height 23
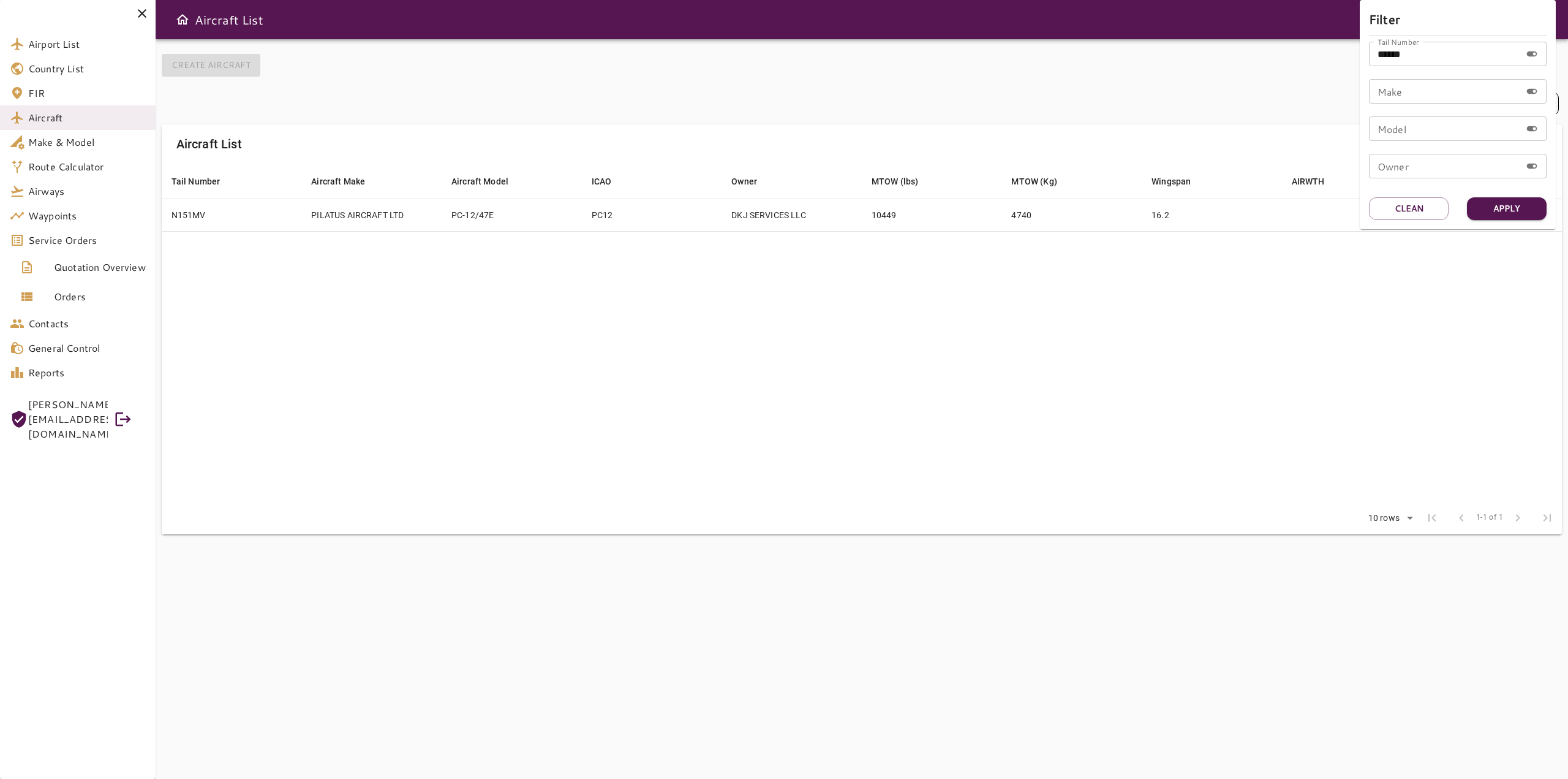
click at [925, 387] on div at bounding box center [784, 389] width 1568 height 779
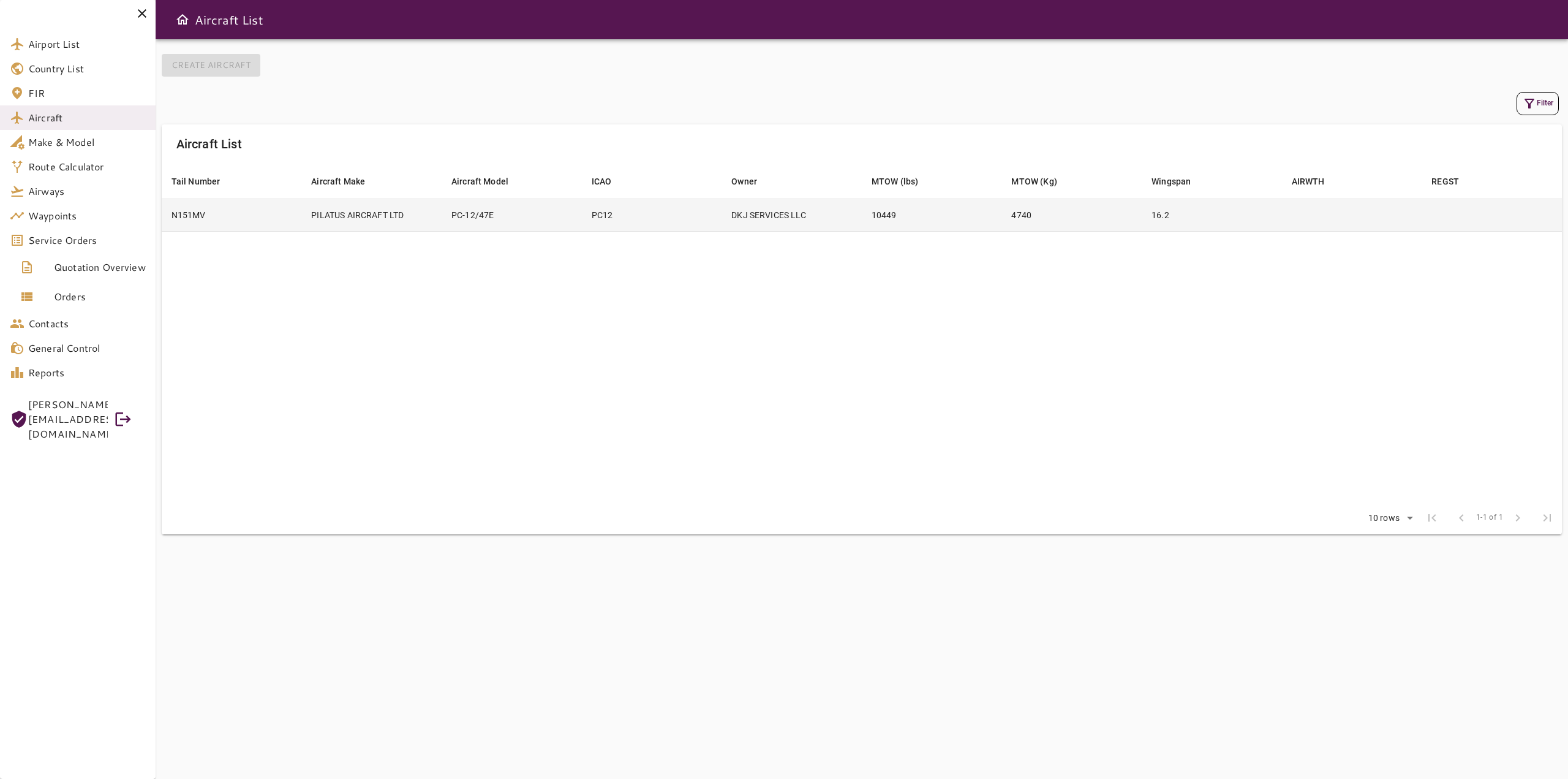
click at [379, 213] on td "PILATUS AIRCRAFT LTD" at bounding box center [371, 214] width 140 height 33
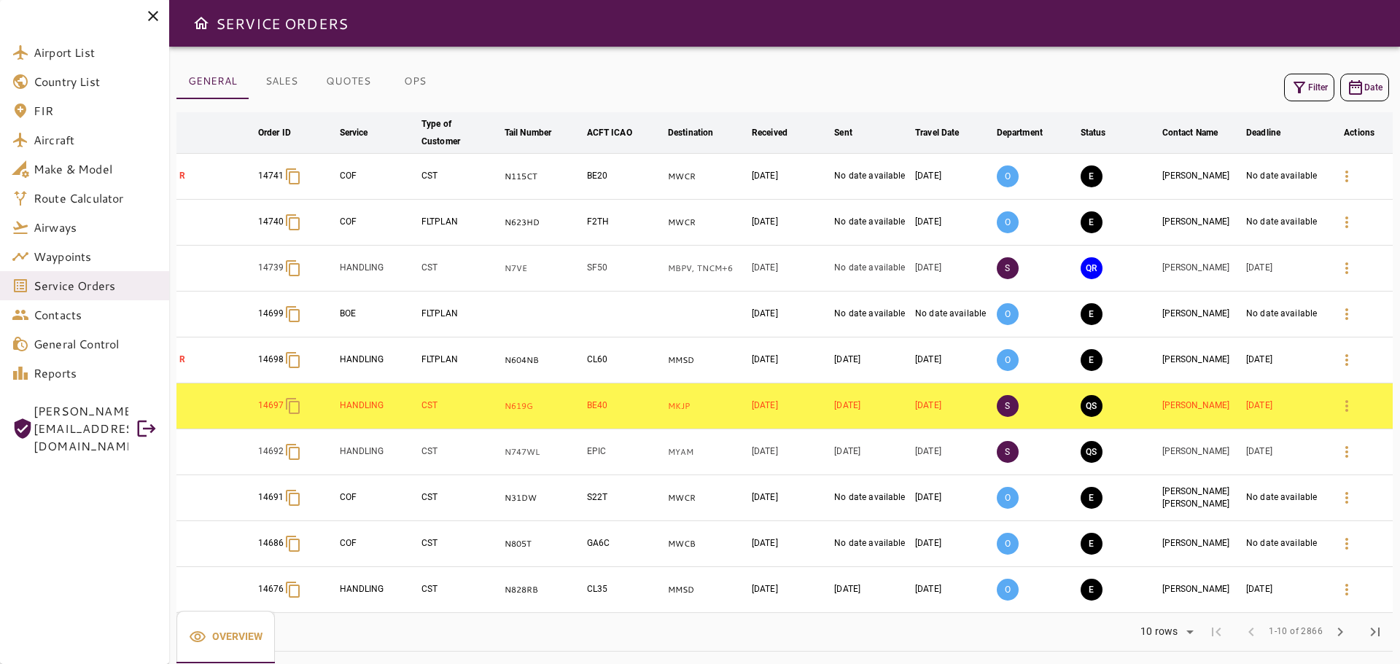
click at [1325, 91] on button "Filter" at bounding box center [1309, 88] width 50 height 28
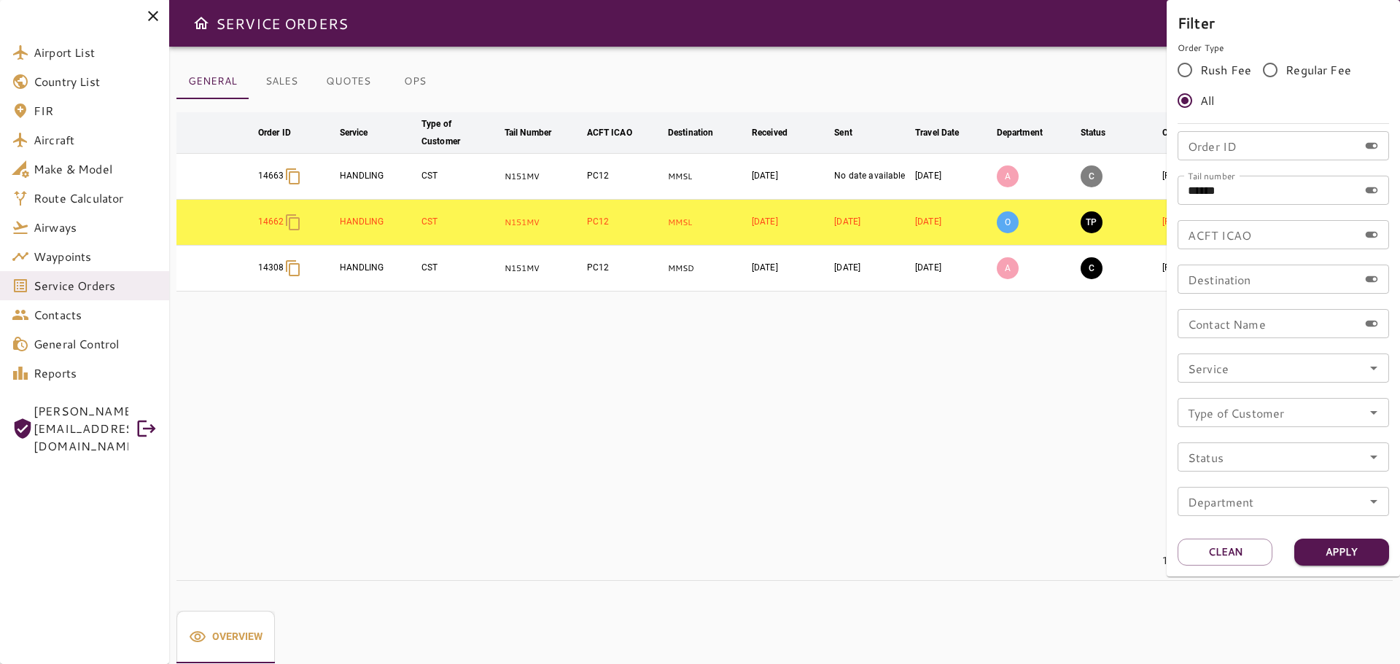
click at [797, 419] on div at bounding box center [700, 332] width 1400 height 664
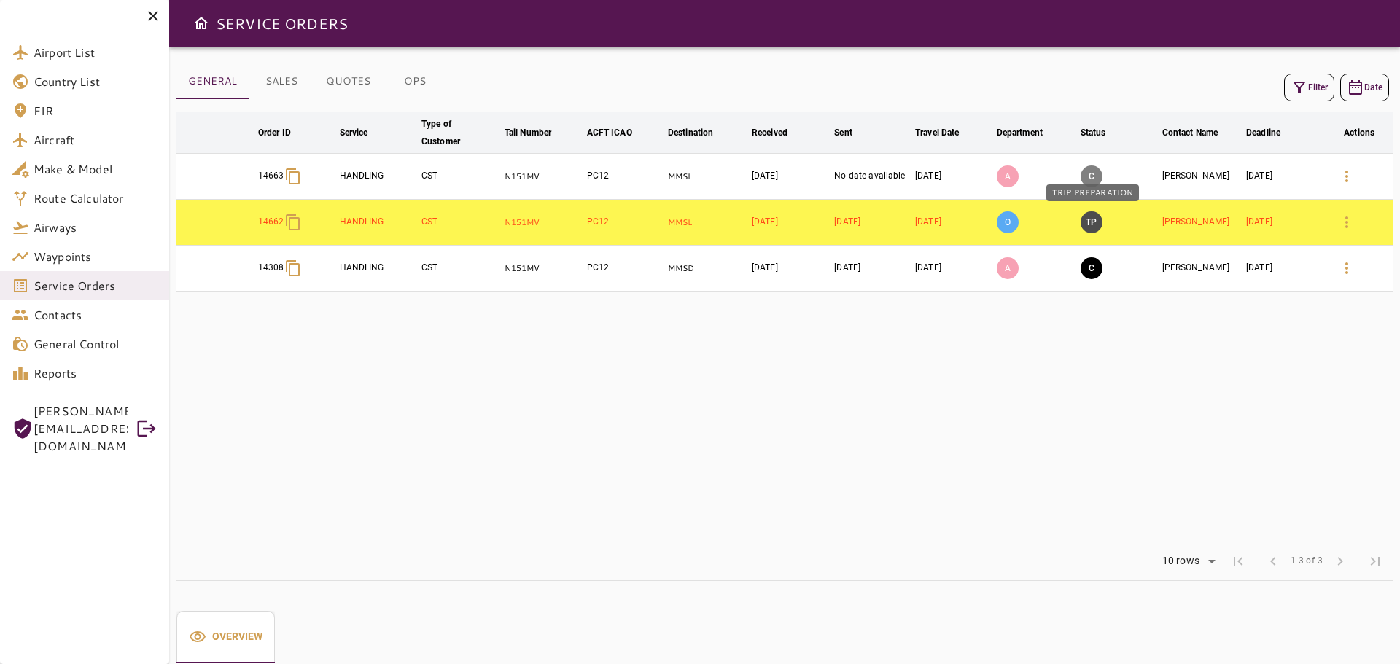
click at [1096, 227] on button "TP" at bounding box center [1091, 222] width 22 height 22
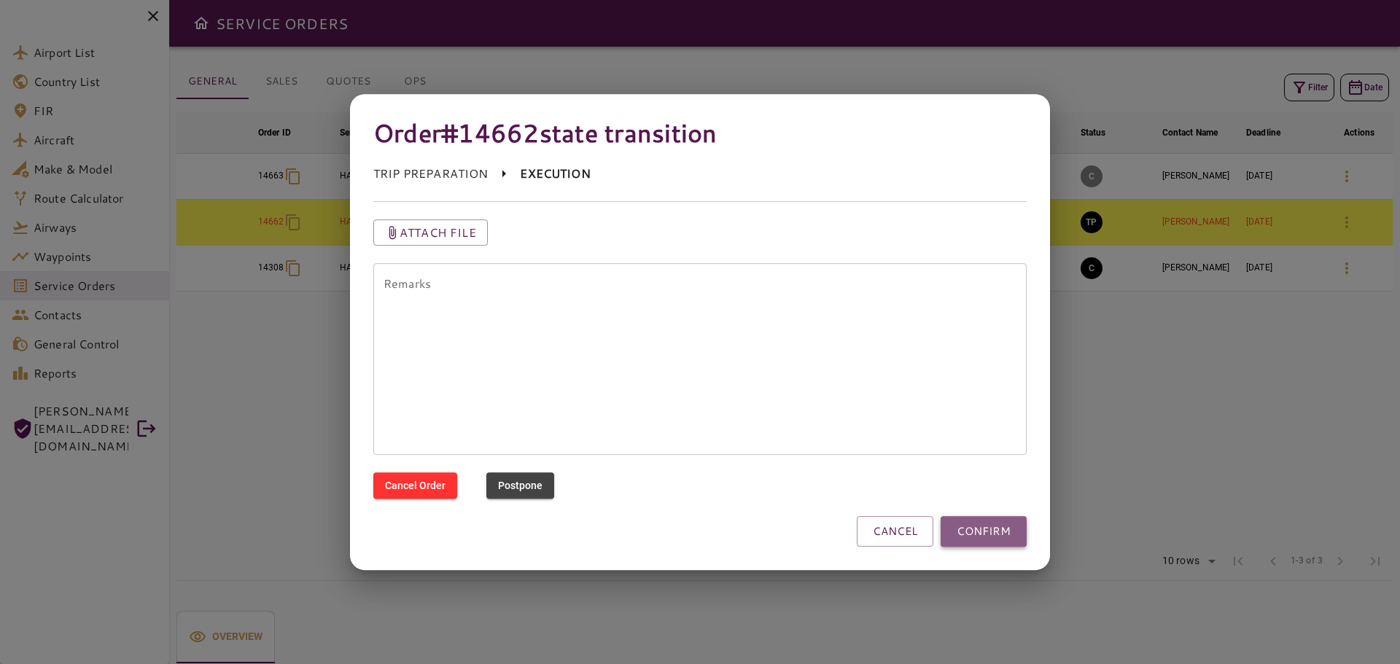
click at [986, 527] on button "CONFIRM" at bounding box center [983, 531] width 86 height 31
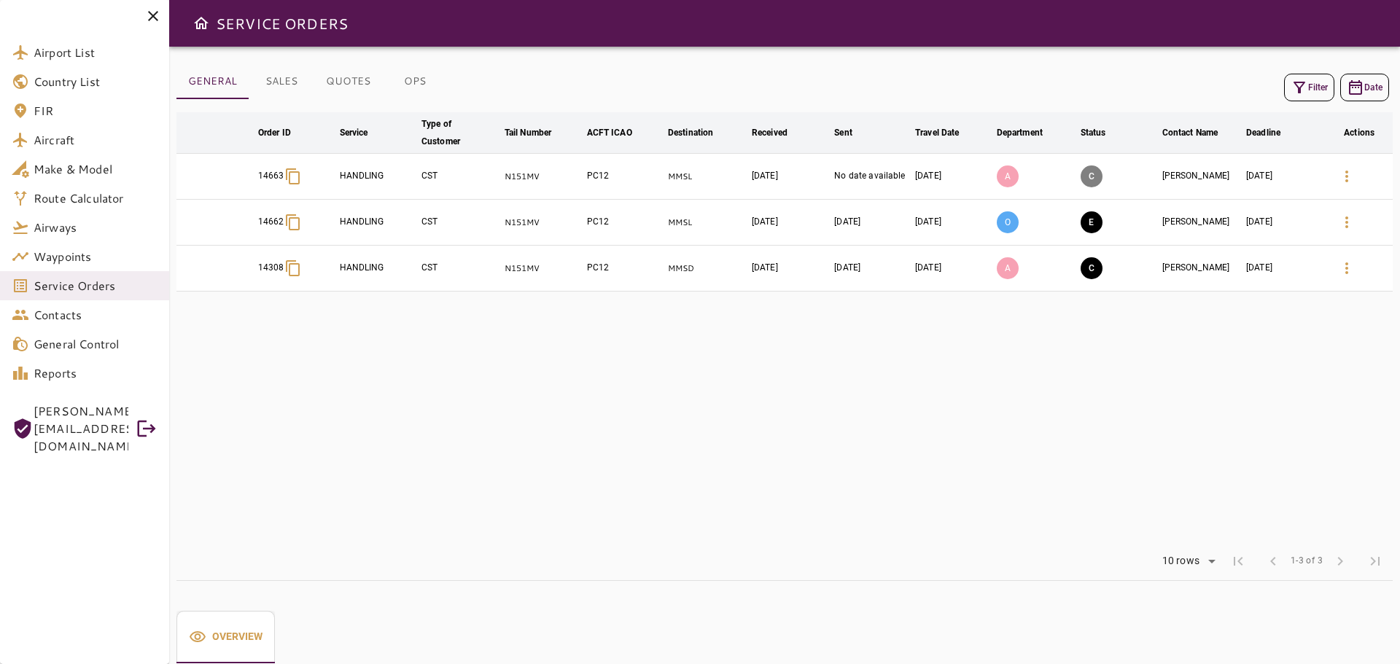
click at [568, 432] on table "arrow_downward Order ID arrow_downward Service arrow_downward Type of Customer …" at bounding box center [784, 327] width 1216 height 430
